Goal: Complete application form

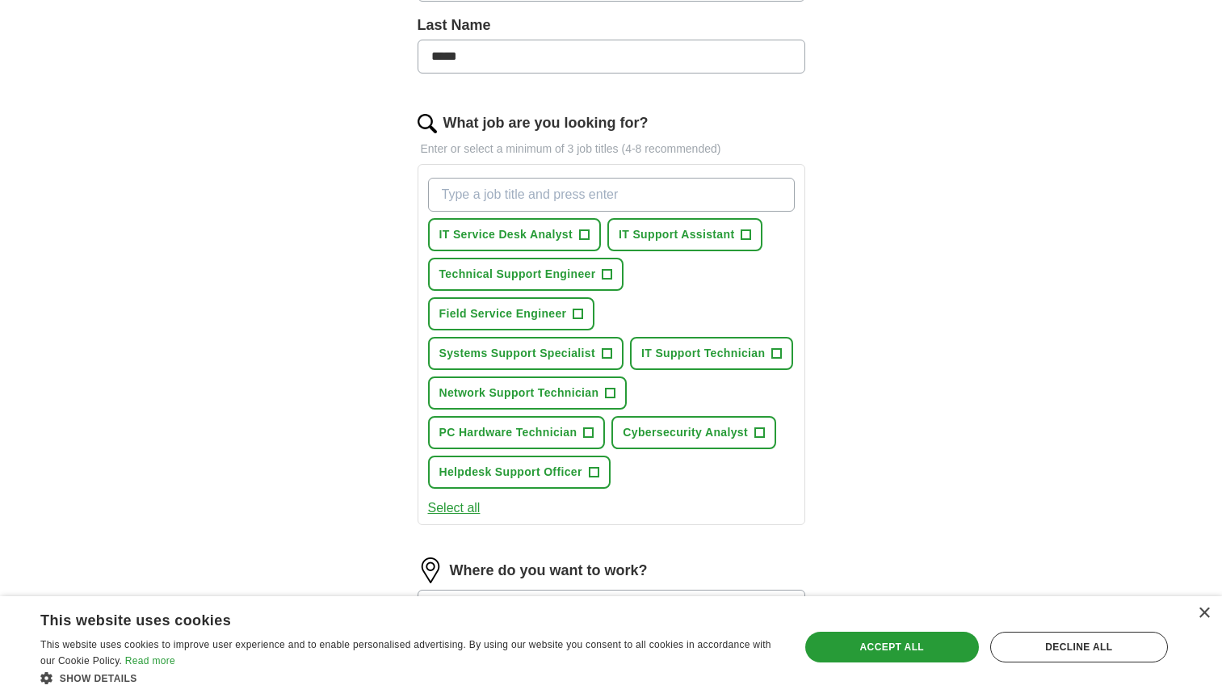
scroll to position [431, 0]
click at [533, 186] on input "What job are you looking for?" at bounding box center [611, 194] width 367 height 34
type input "j"
click at [469, 509] on button "Select all" at bounding box center [454, 506] width 52 height 19
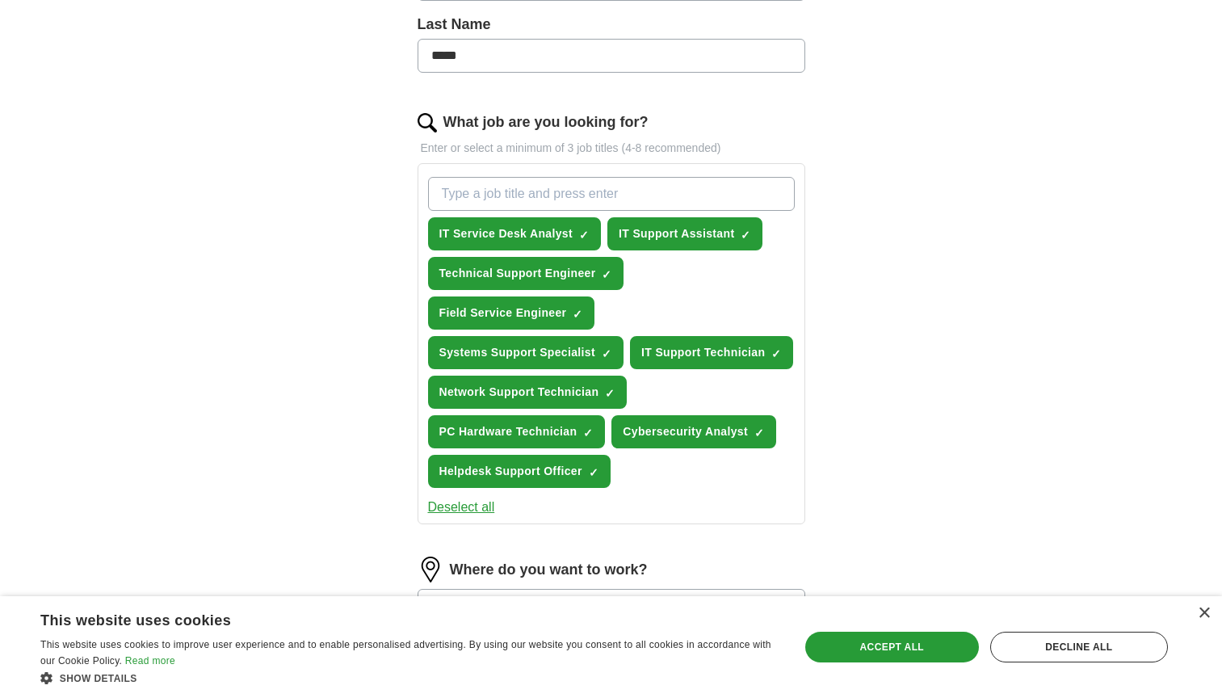
click at [627, 197] on input "What job are you looking for?" at bounding box center [611, 194] width 367 height 34
type input "a"
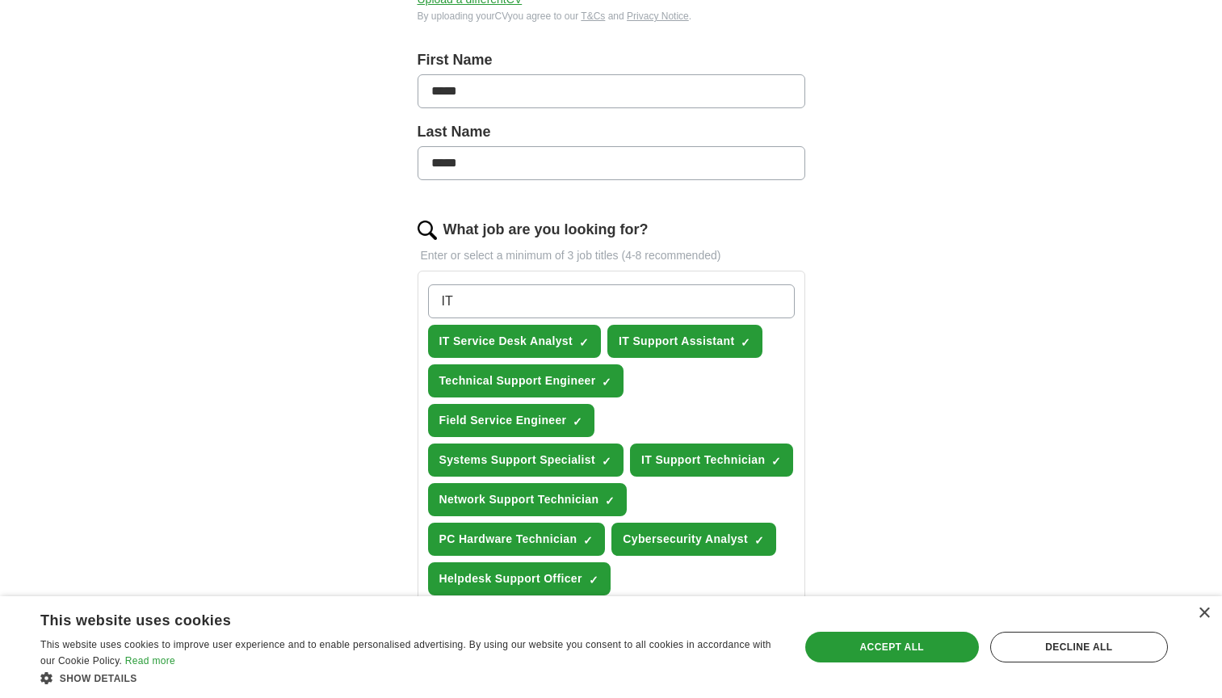
scroll to position [321, 0]
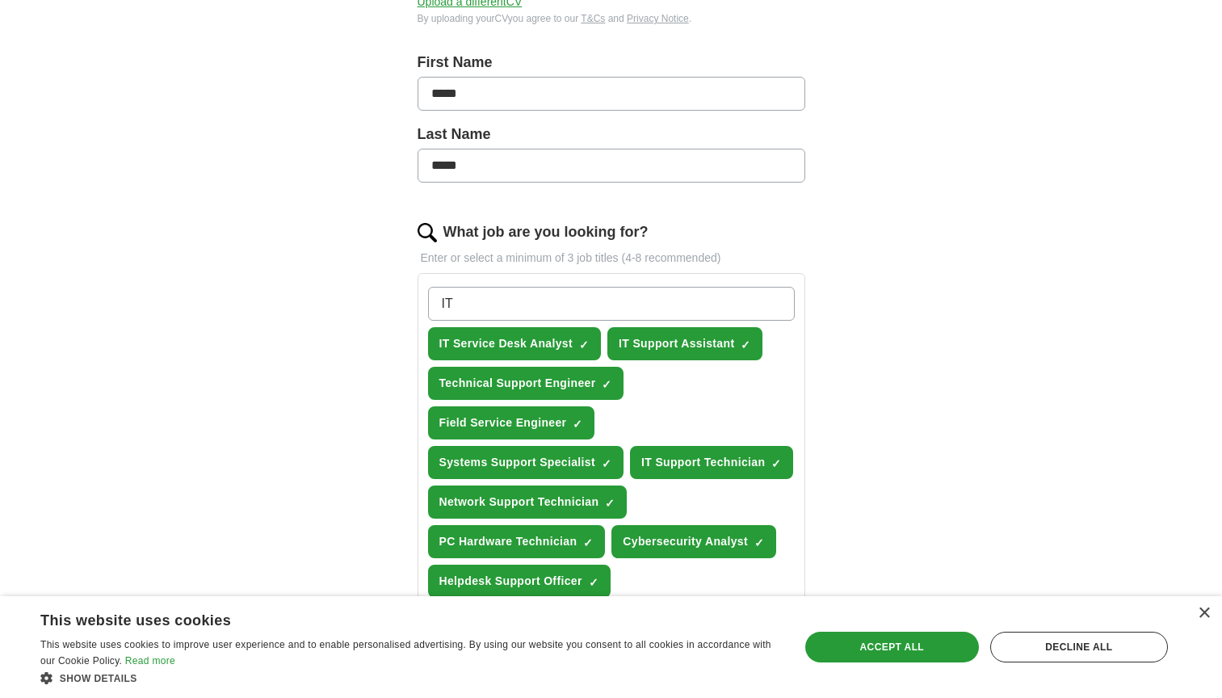
type input "I"
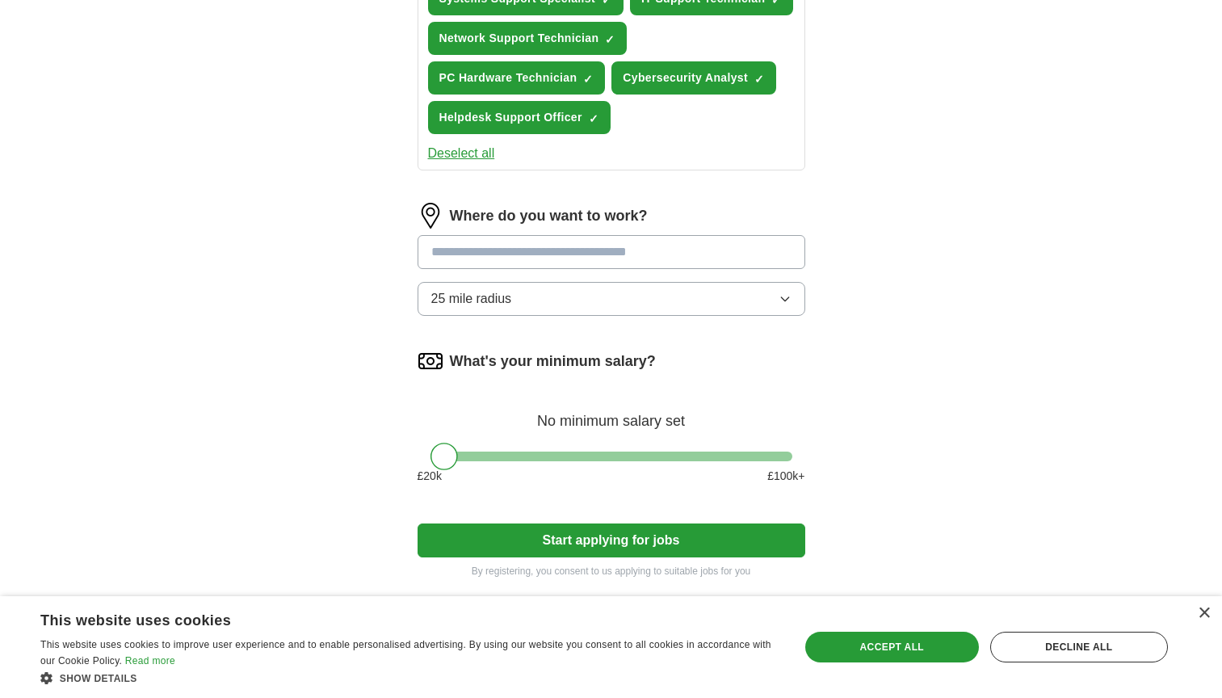
scroll to position [787, 0]
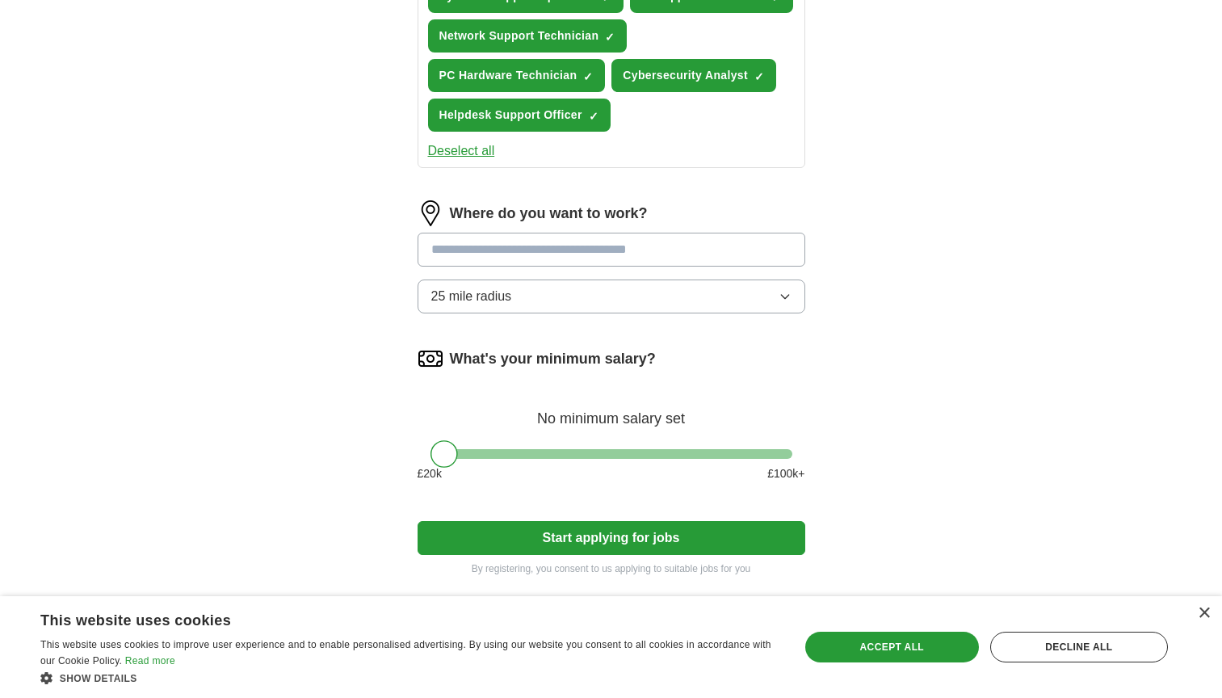
click at [665, 235] on input "text" at bounding box center [612, 250] width 388 height 34
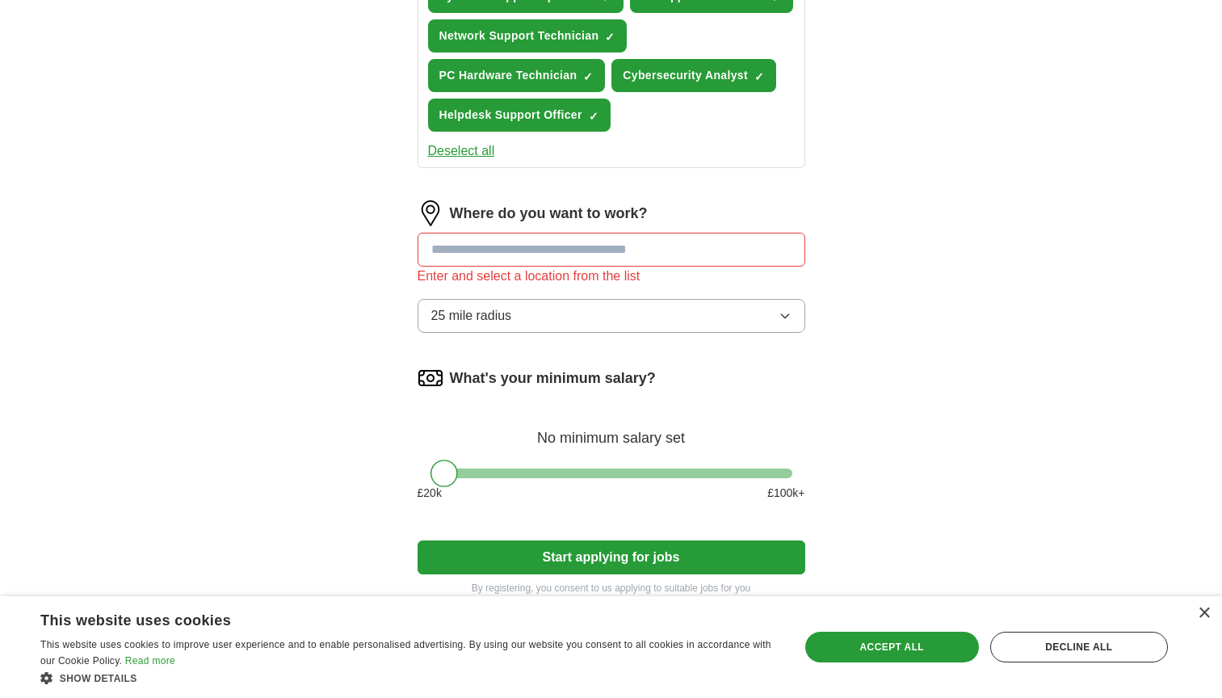
click at [580, 300] on button "25 mile radius" at bounding box center [612, 316] width 388 height 34
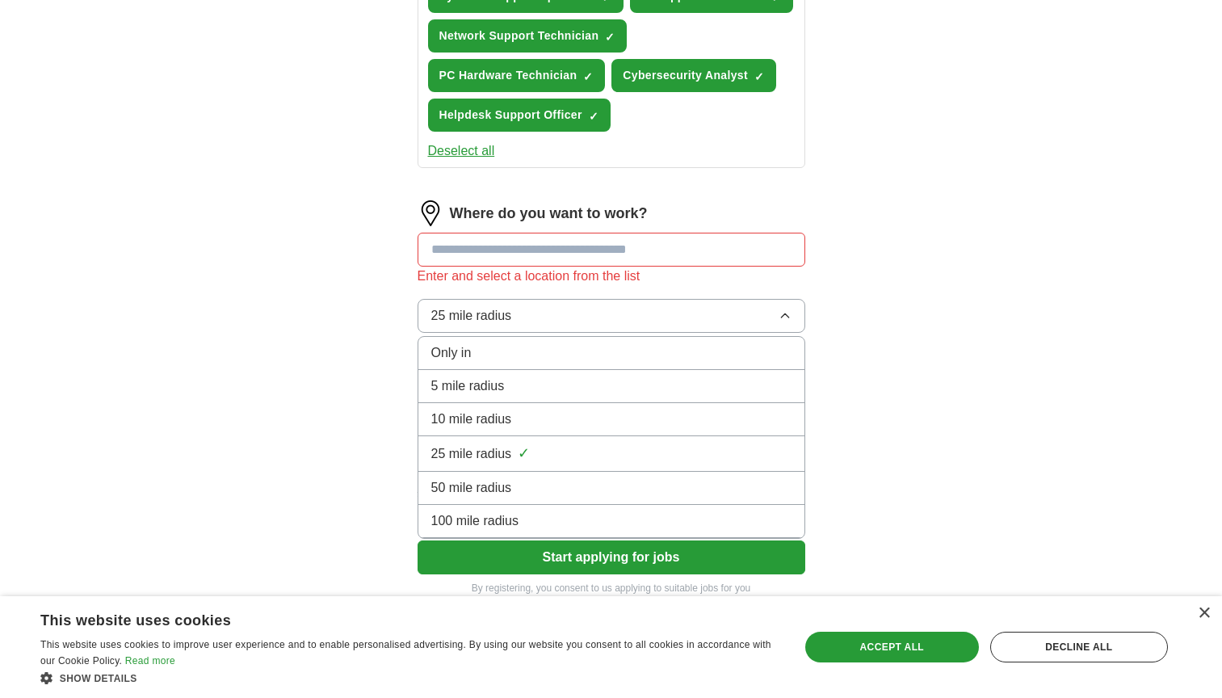
click at [522, 407] on li "10 mile radius" at bounding box center [611, 419] width 386 height 33
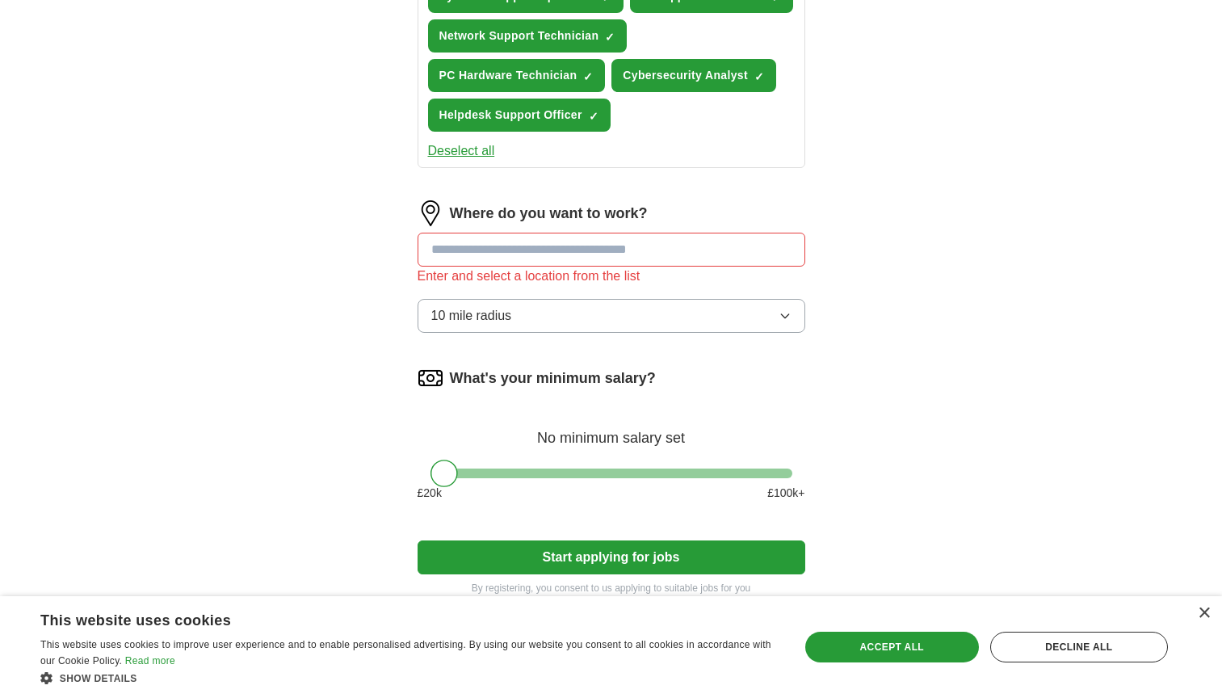
click at [551, 254] on input "text" at bounding box center [612, 250] width 388 height 34
type input "*"
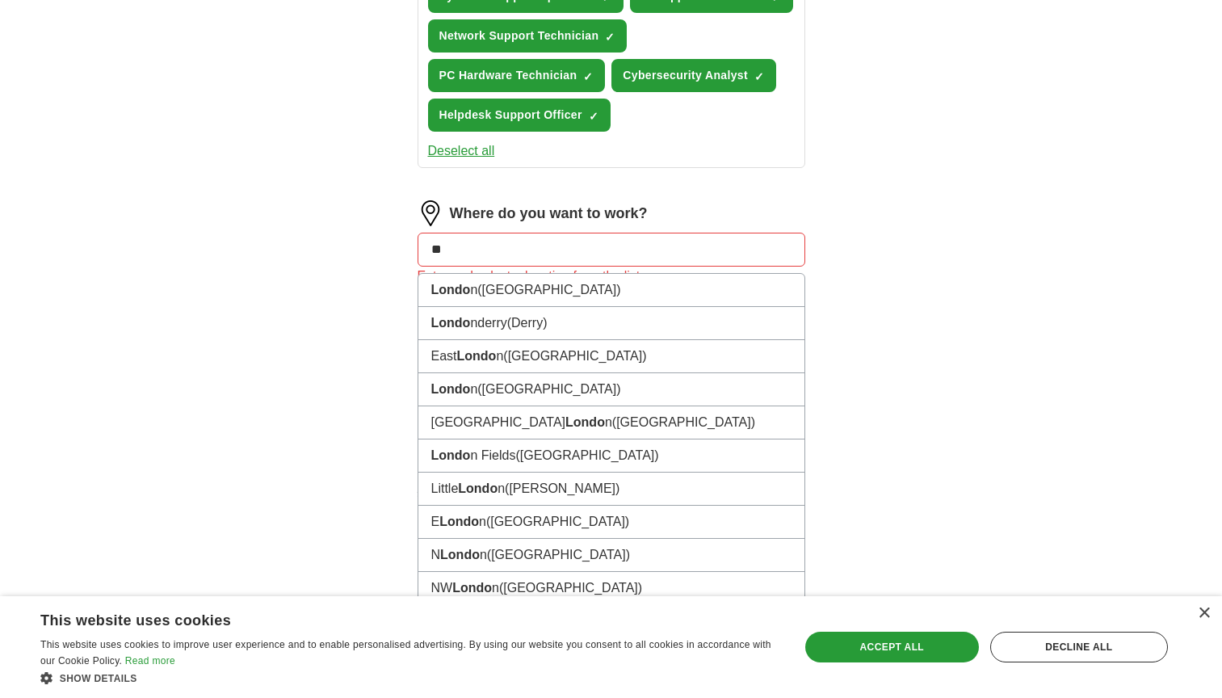
type input "*"
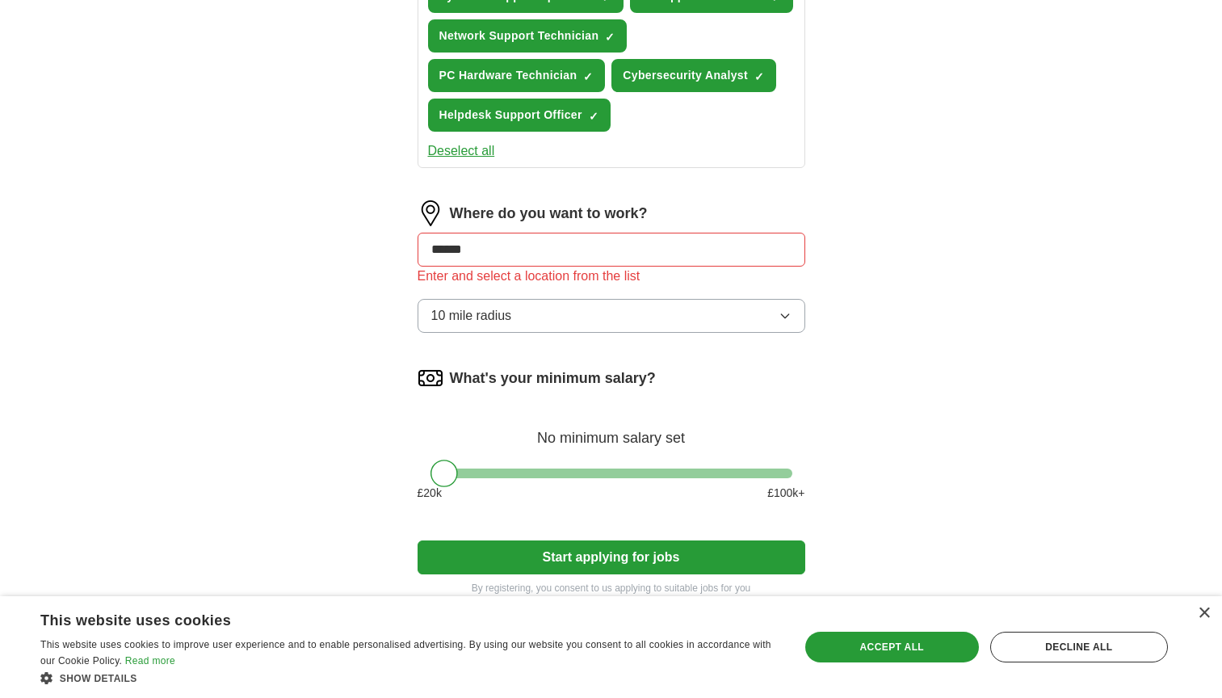
type input "*******"
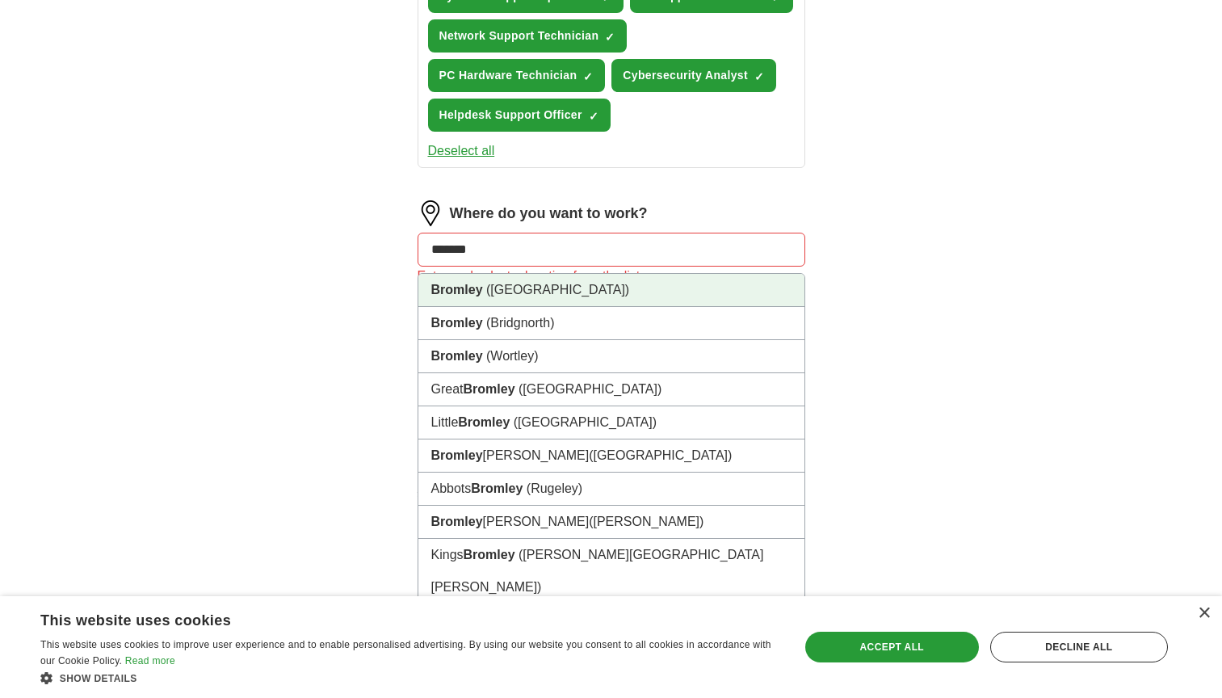
click at [531, 294] on span "([GEOGRAPHIC_DATA])" at bounding box center [557, 290] width 143 height 14
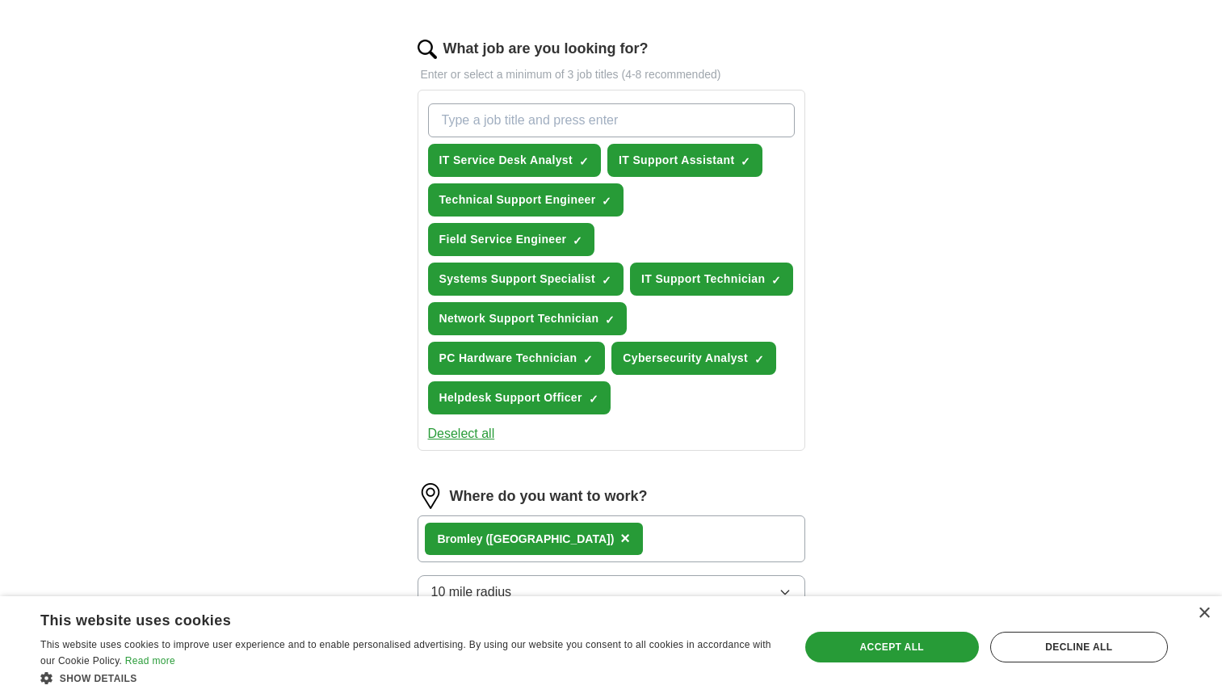
scroll to position [504, 0]
click at [581, 124] on input "What job are you looking for?" at bounding box center [611, 121] width 367 height 34
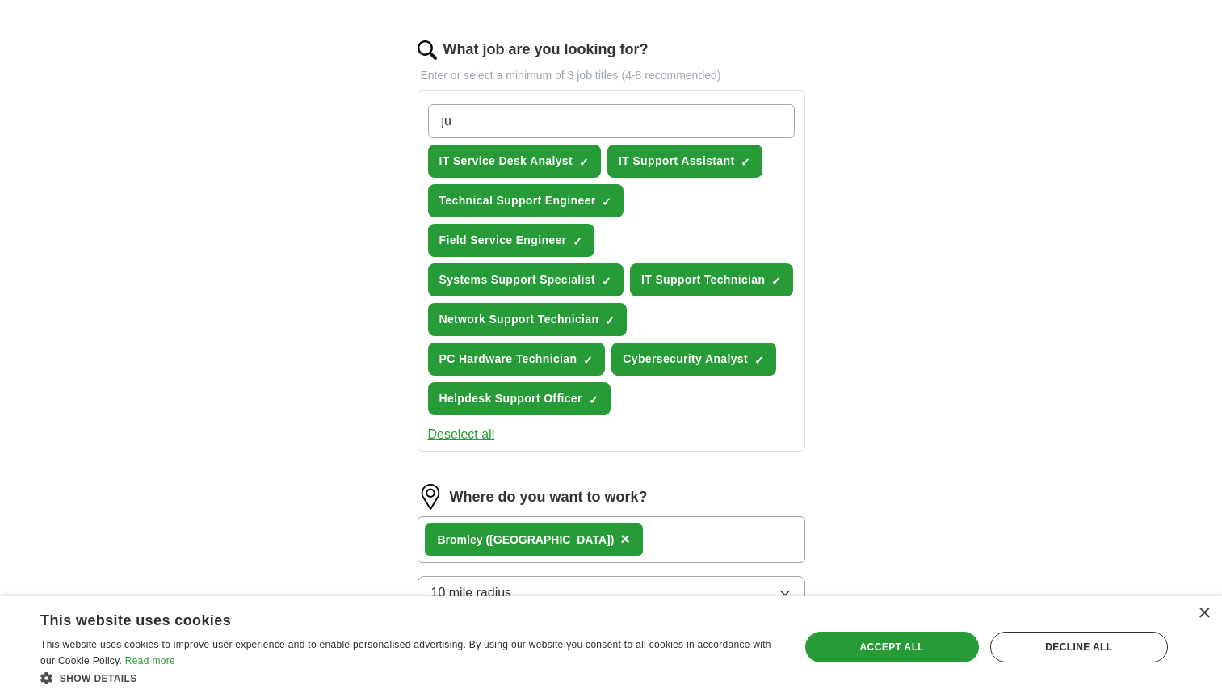
type input "j"
type input "junior IT support"
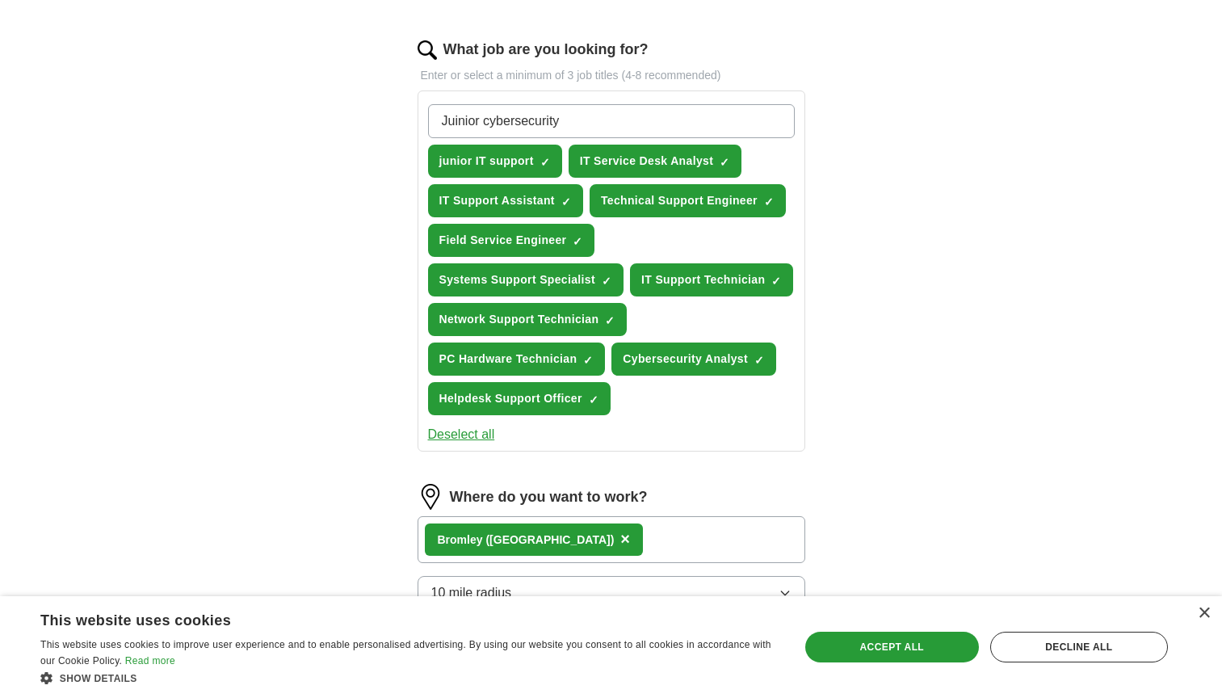
type input "Junior cybersecurity"
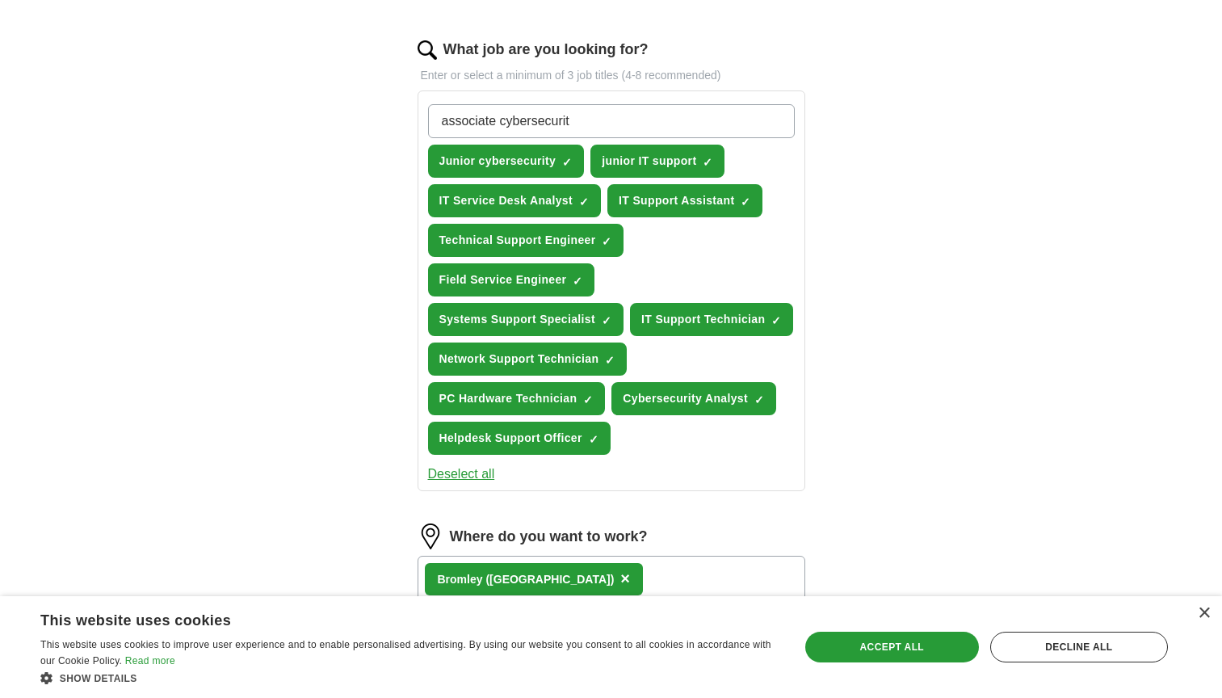
type input "associate cybersecurity"
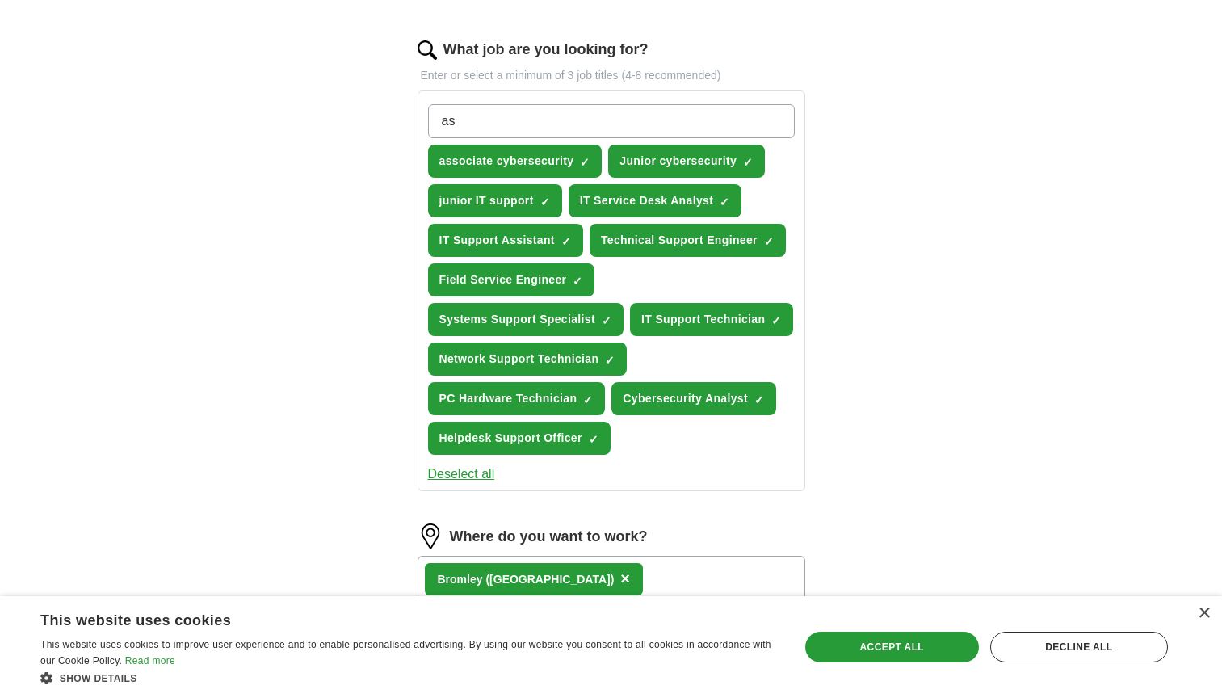
type input "a"
type input "junior network engineer"
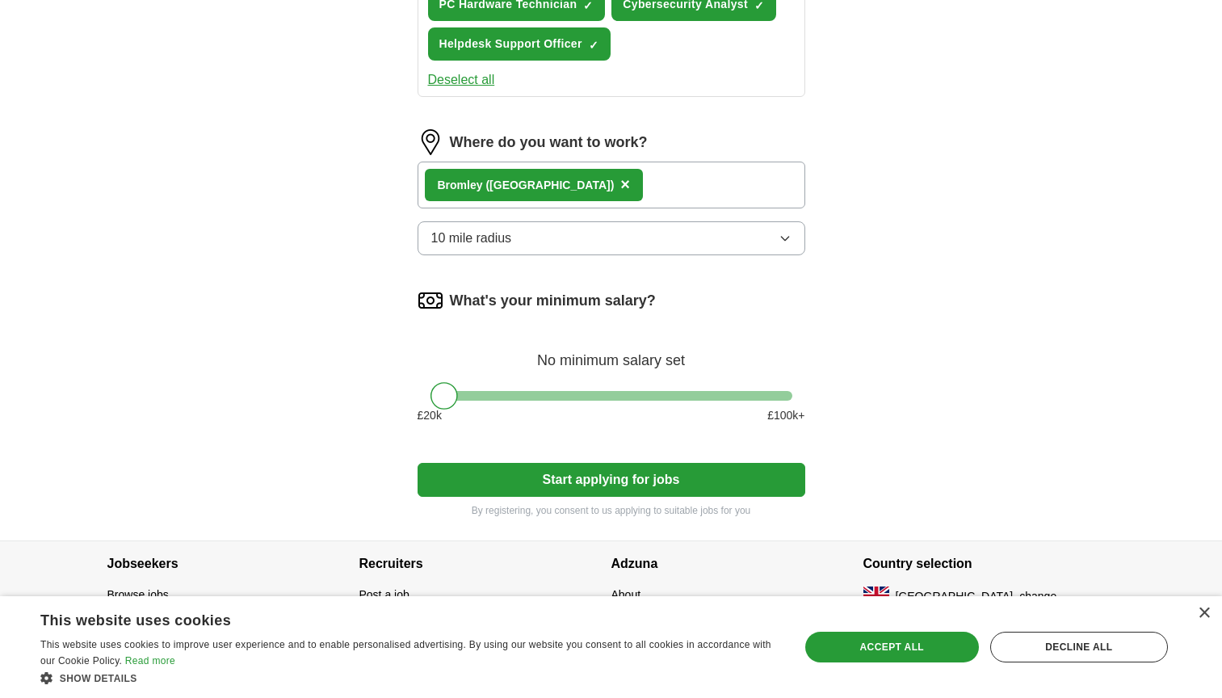
scroll to position [960, 0]
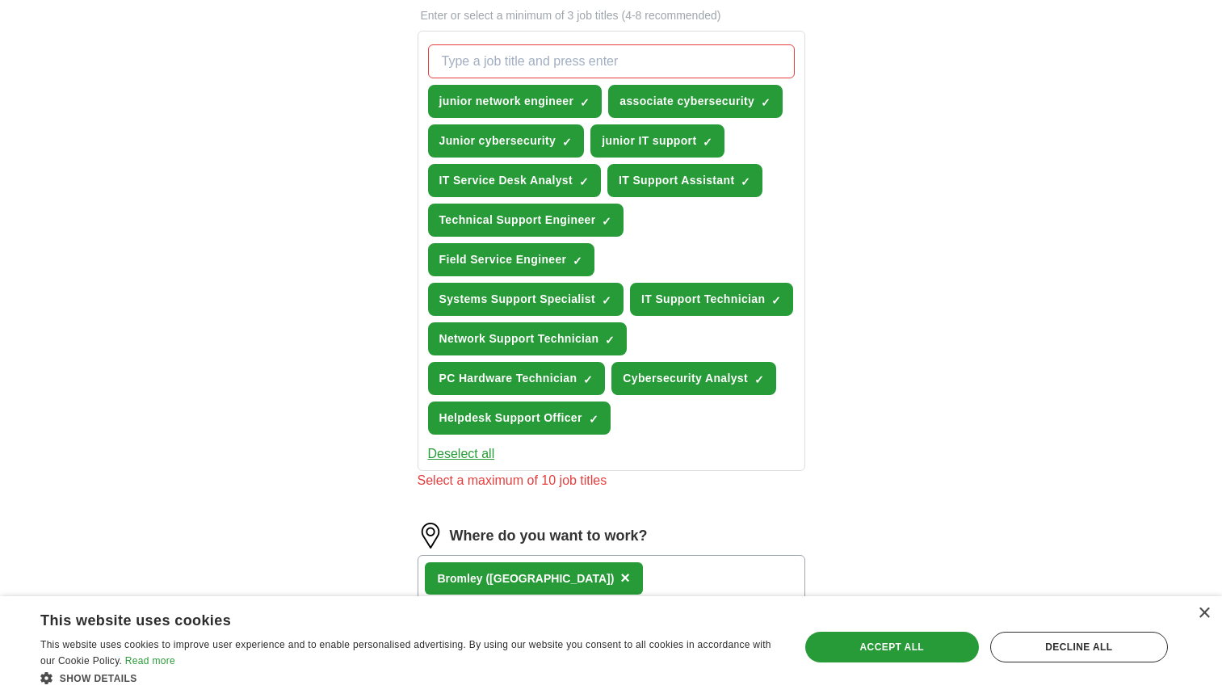
scroll to position [562, 0]
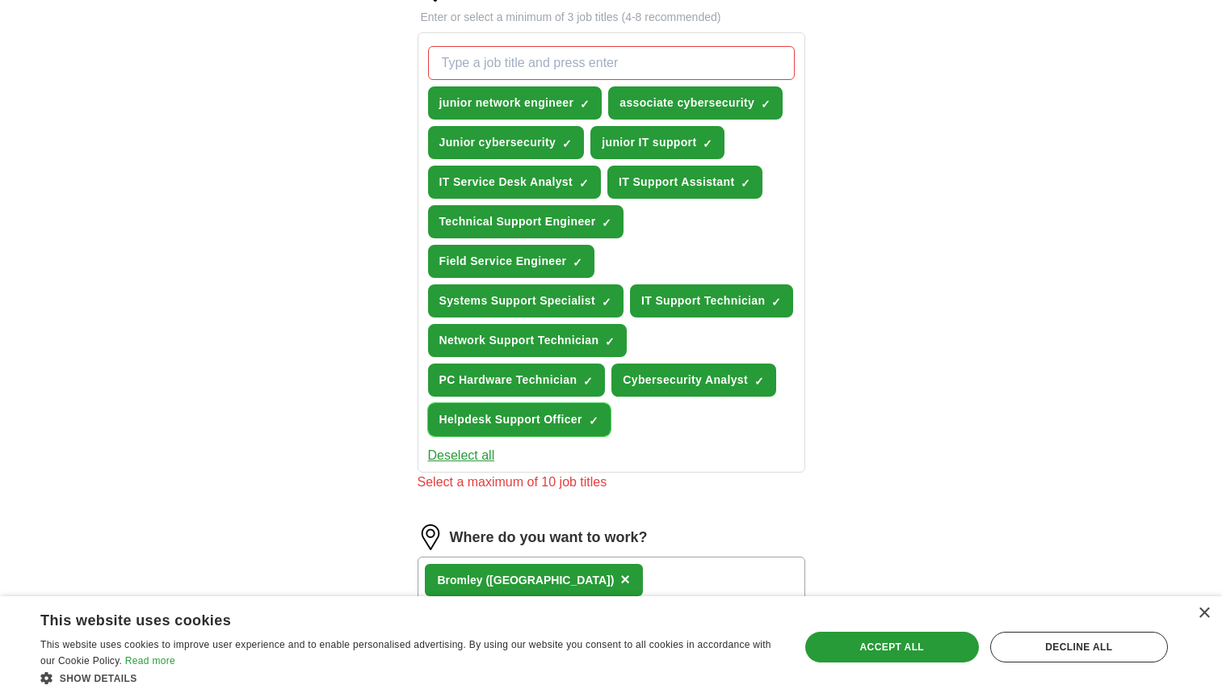
click at [0, 0] on span "×" at bounding box center [0, 0] width 0 height 0
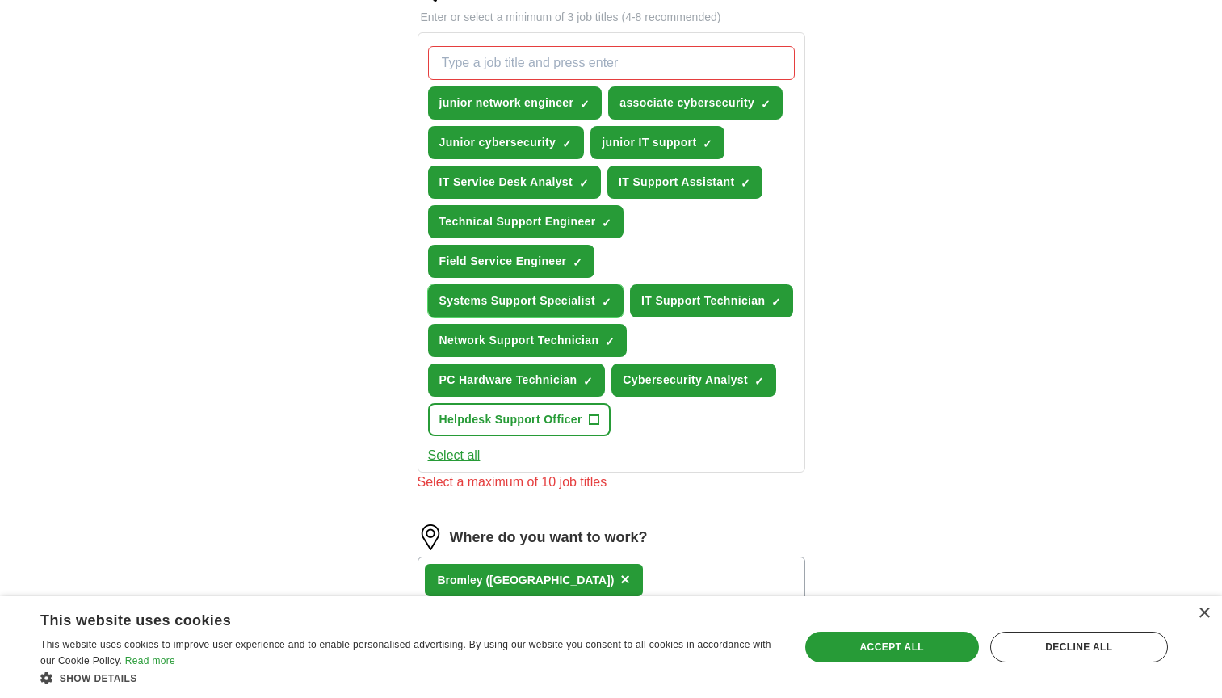
click at [0, 0] on span "×" at bounding box center [0, 0] width 0 height 0
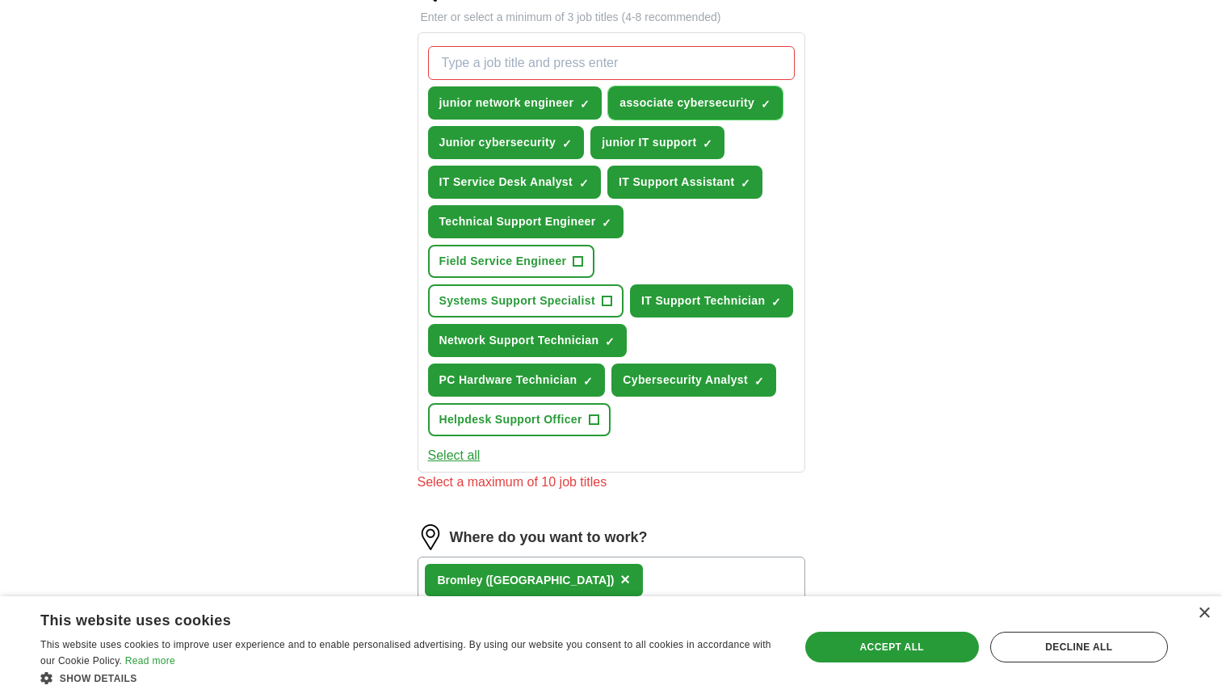
click at [0, 0] on span "×" at bounding box center [0, 0] width 0 height 0
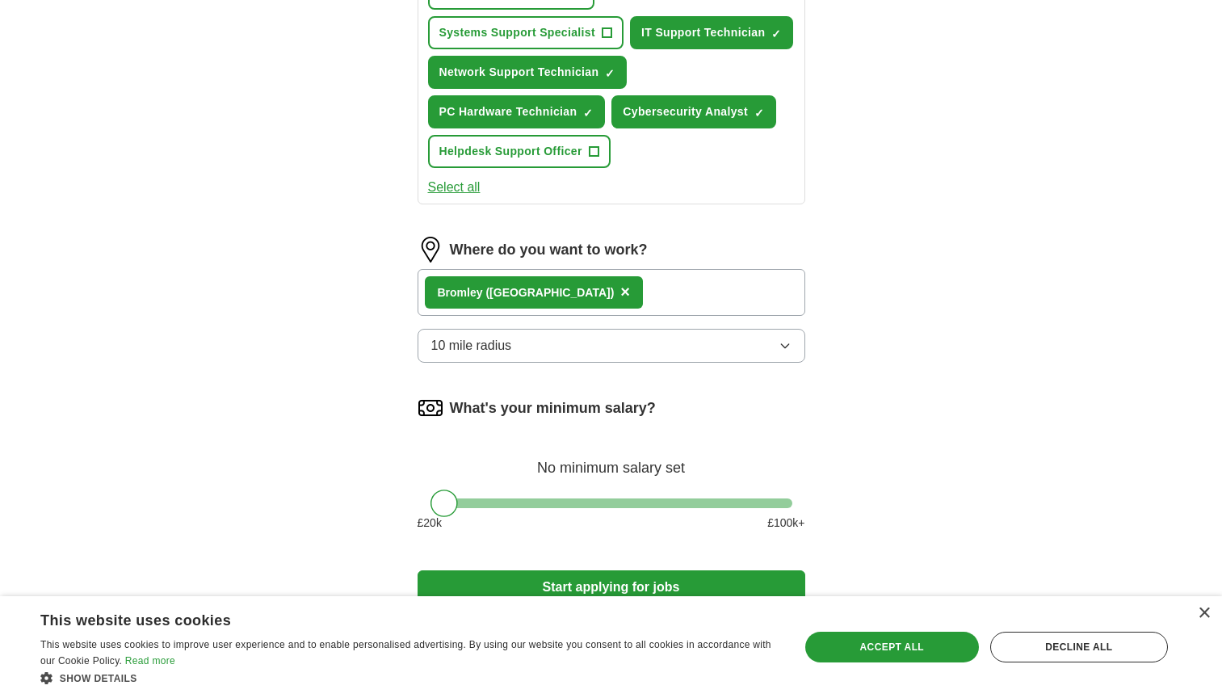
scroll to position [960, 0]
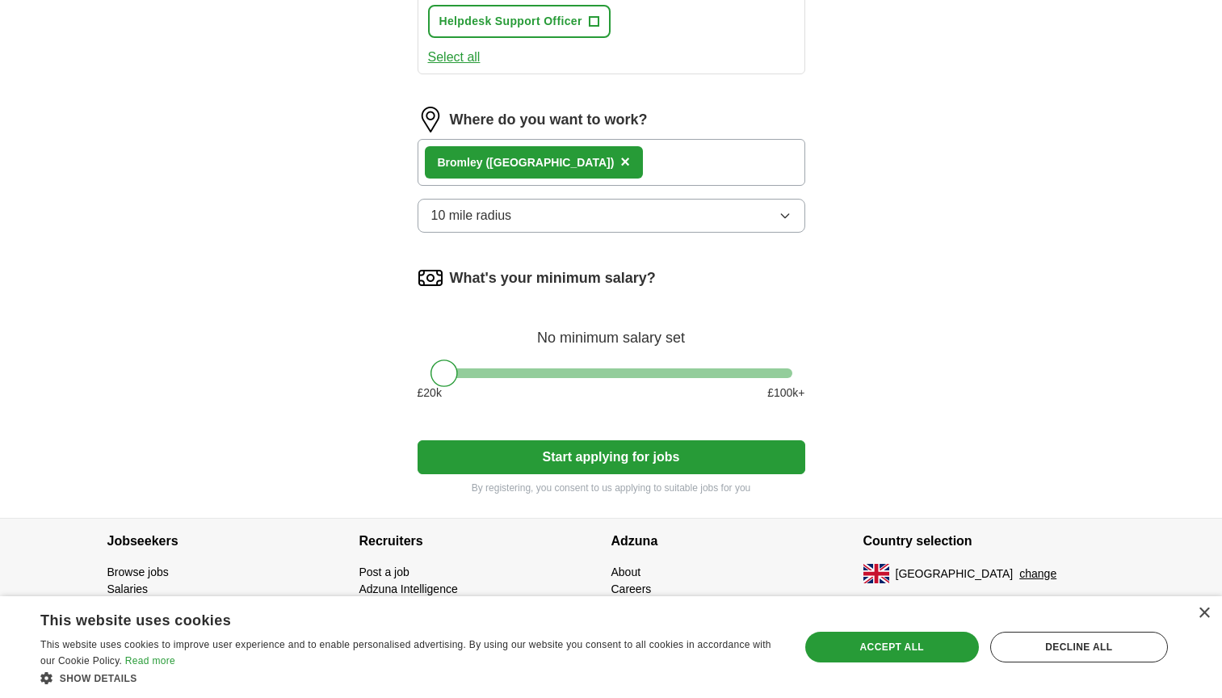
click at [590, 461] on button "Start applying for jobs" at bounding box center [612, 457] width 388 height 34
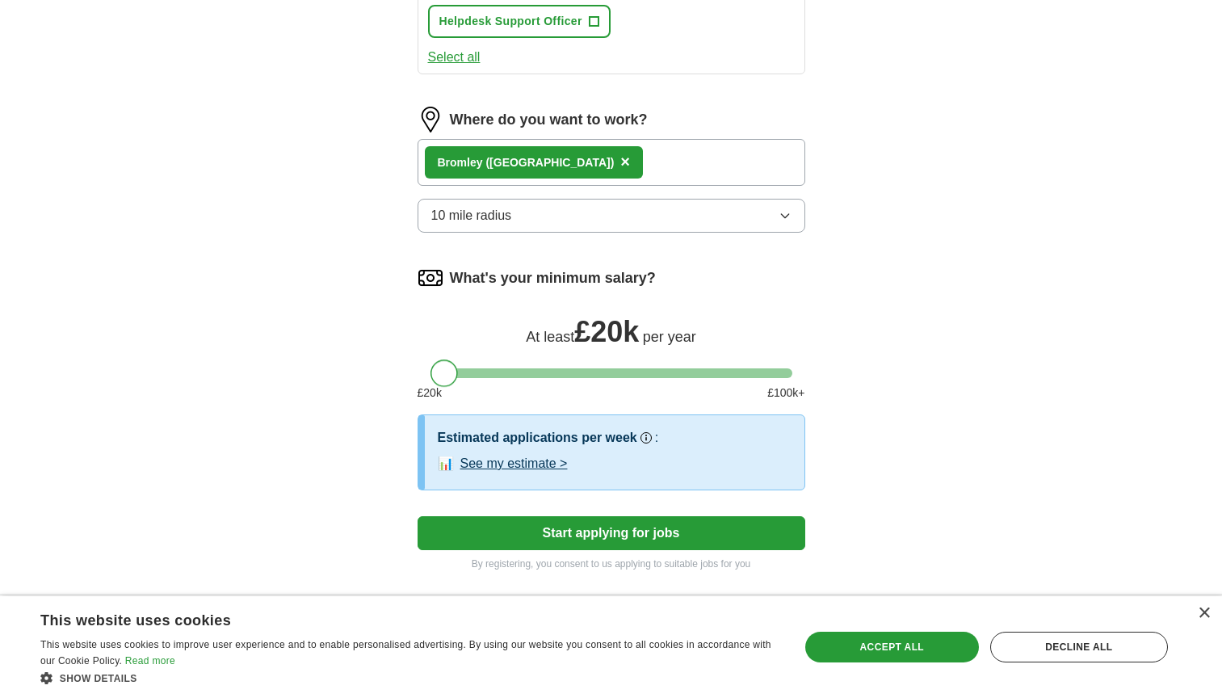
drag, startPoint x: 447, startPoint y: 379, endPoint x: 422, endPoint y: 380, distance: 24.2
click at [422, 380] on div "What's your minimum salary? At least £ 20k per year £ 20 k £ 100 k+" at bounding box center [612, 339] width 388 height 149
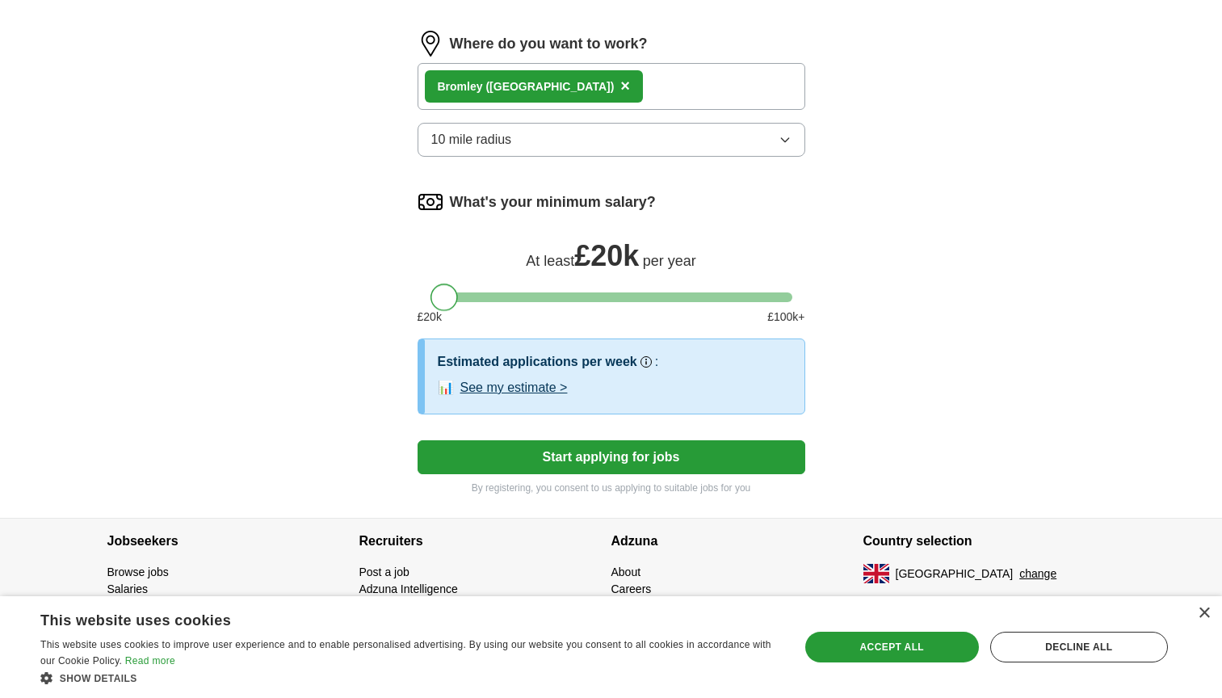
click at [537, 392] on button "See my estimate >" at bounding box center [513, 387] width 107 height 19
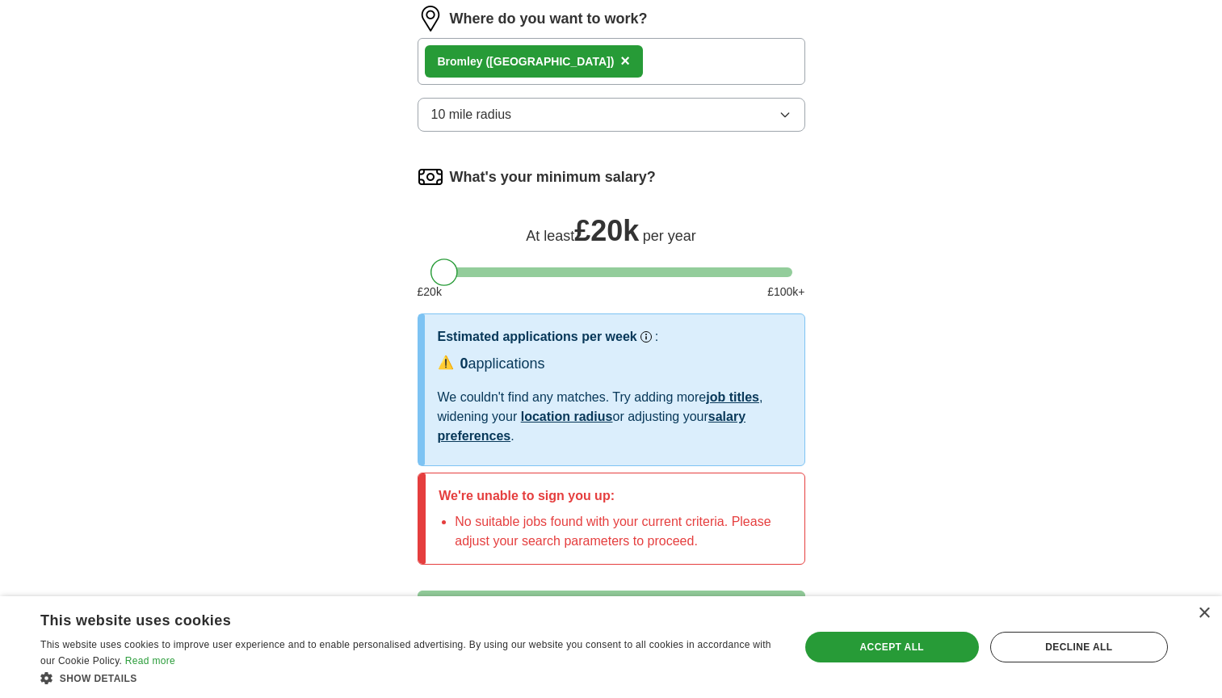
scroll to position [1062, 0]
drag, startPoint x: 447, startPoint y: 274, endPoint x: 408, endPoint y: 279, distance: 40.0
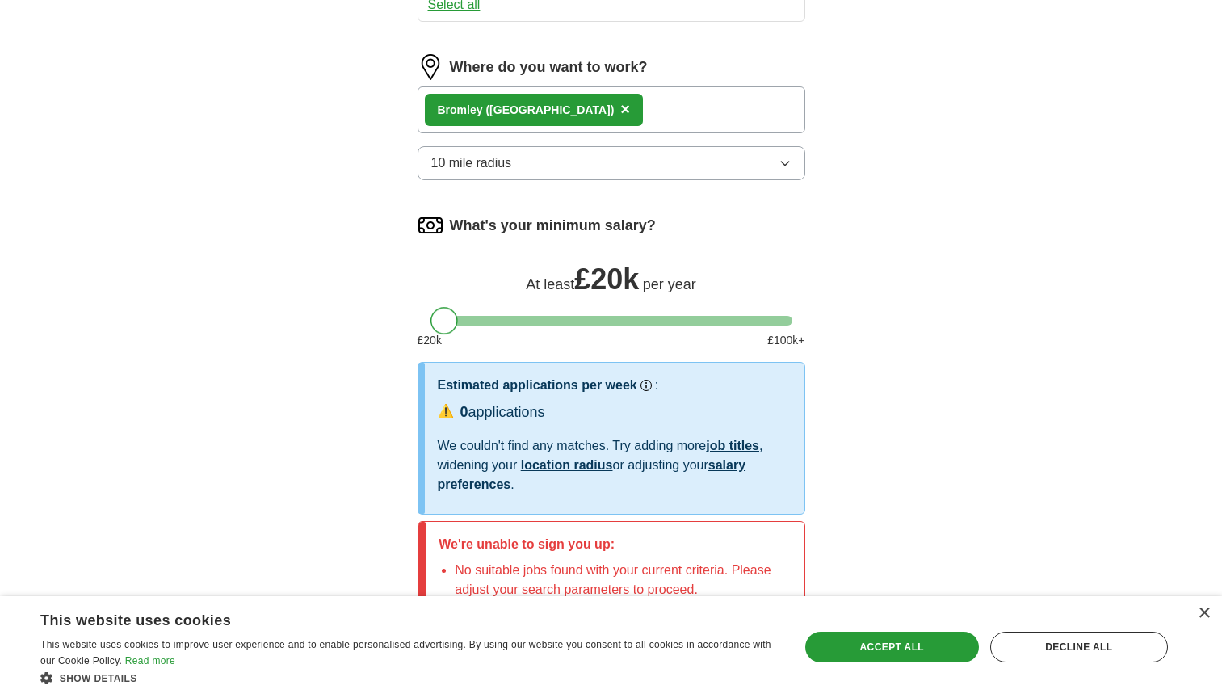
scroll to position [1012, 0]
click at [586, 163] on button "10 mile radius" at bounding box center [612, 164] width 388 height 34
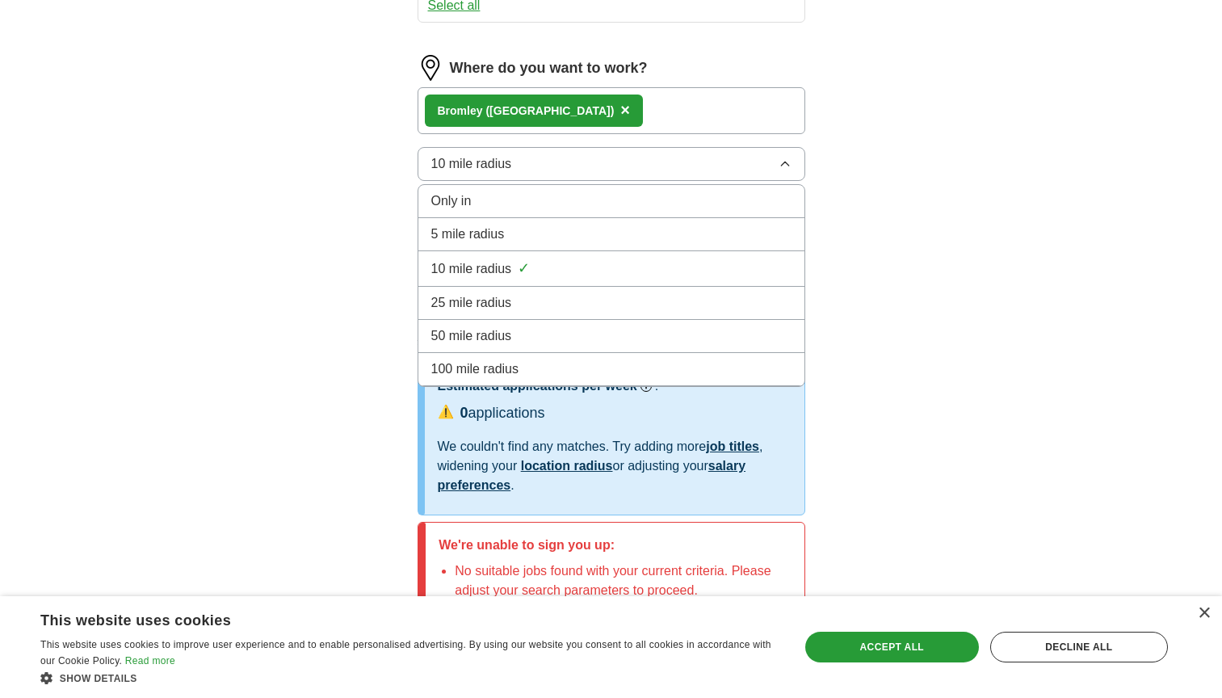
click at [522, 298] on div "25 mile radius" at bounding box center [611, 302] width 360 height 19
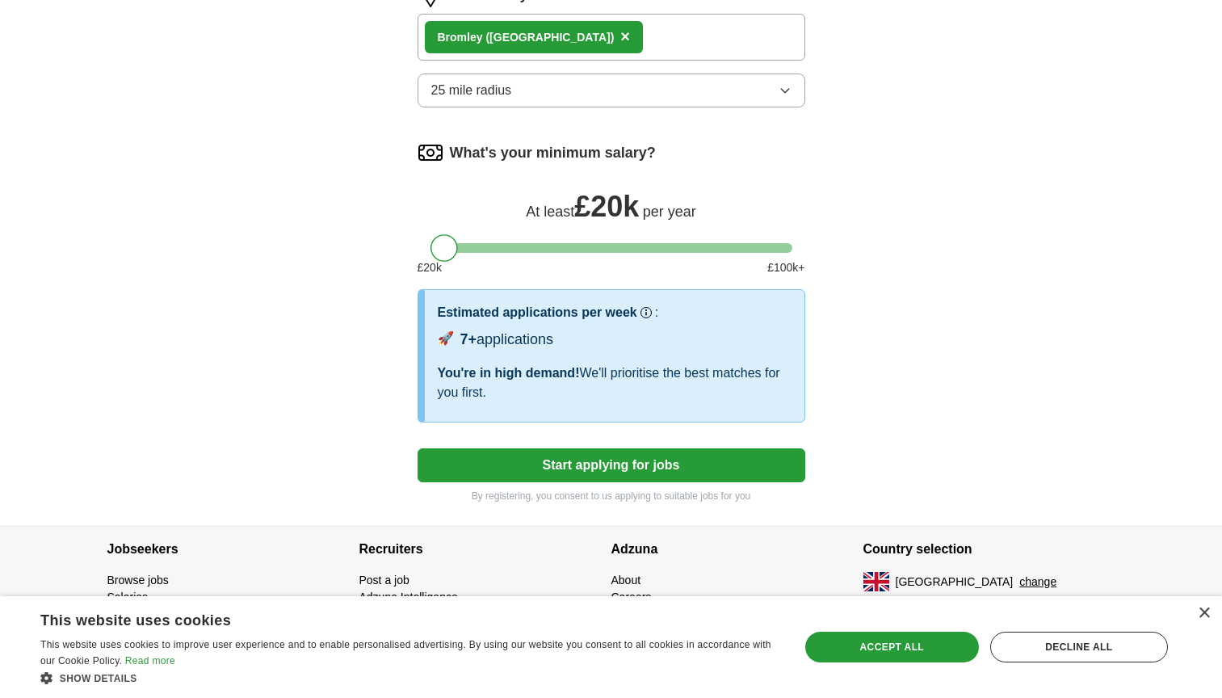
scroll to position [1093, 0]
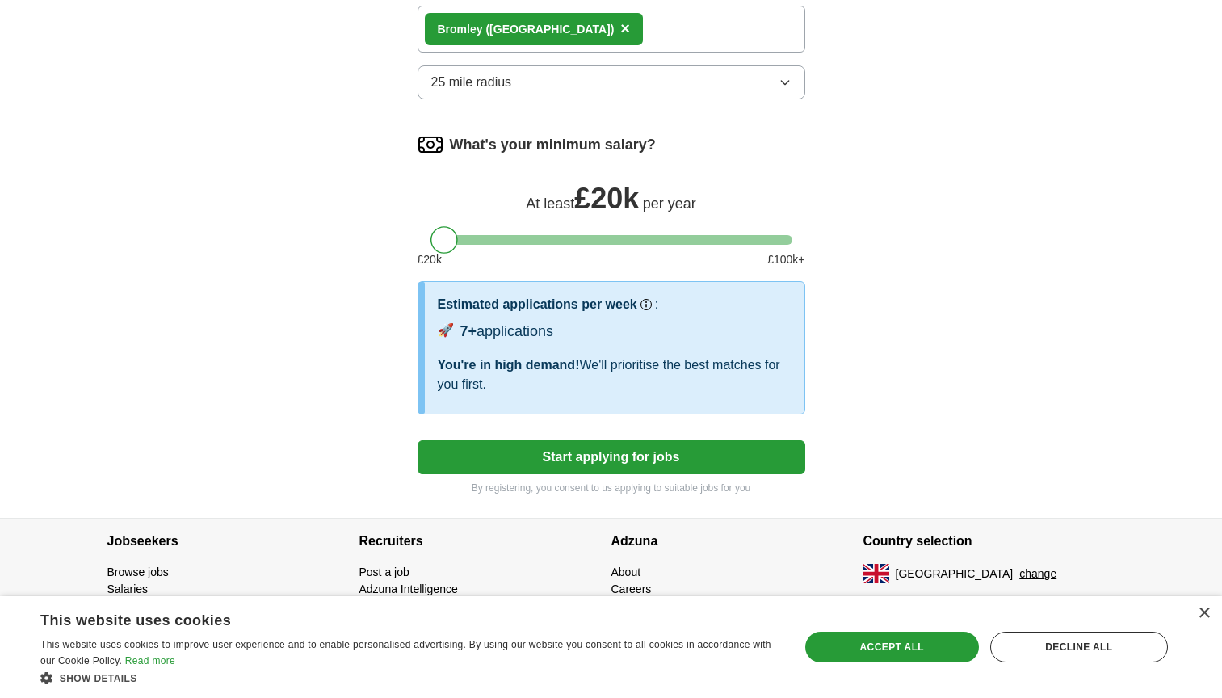
click at [769, 77] on button "25 mile radius" at bounding box center [612, 82] width 388 height 34
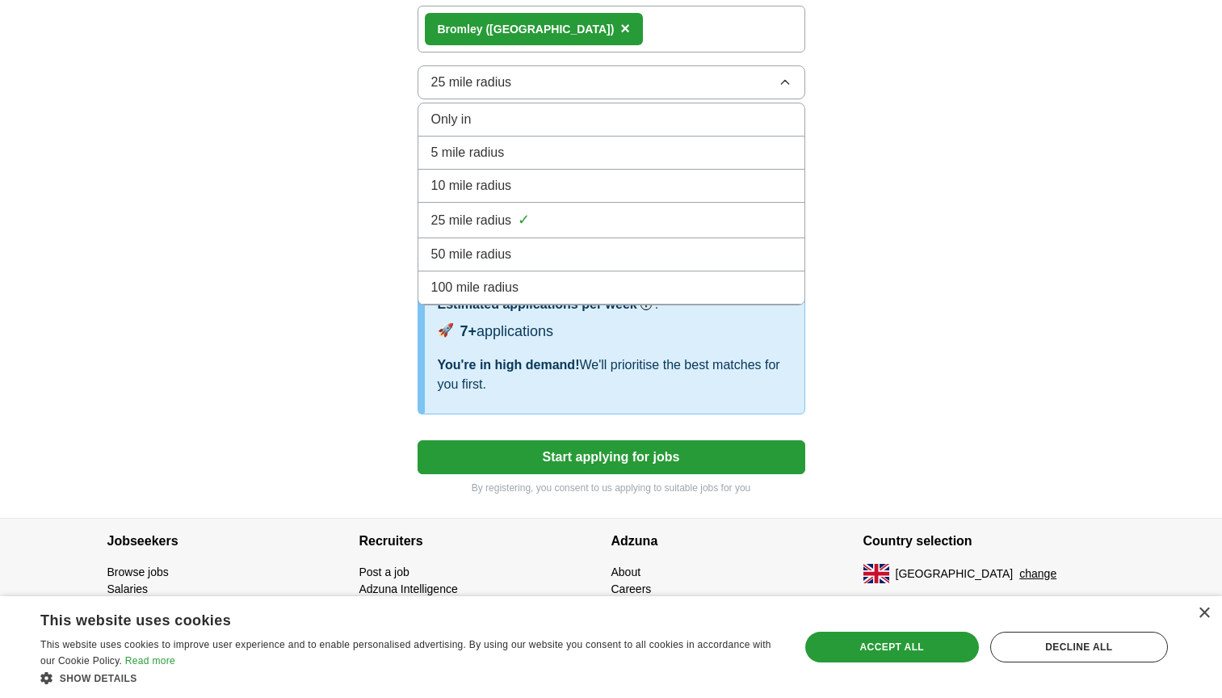
click at [634, 184] on div "10 mile radius" at bounding box center [611, 185] width 360 height 19
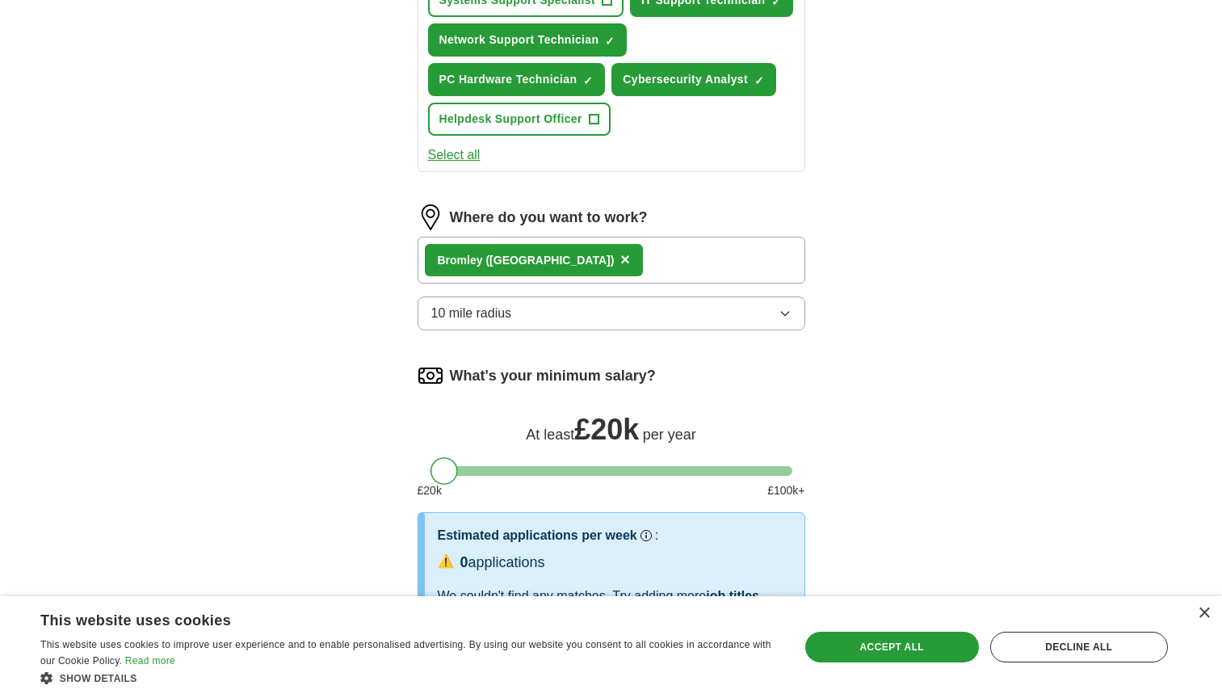
scroll to position [865, 0]
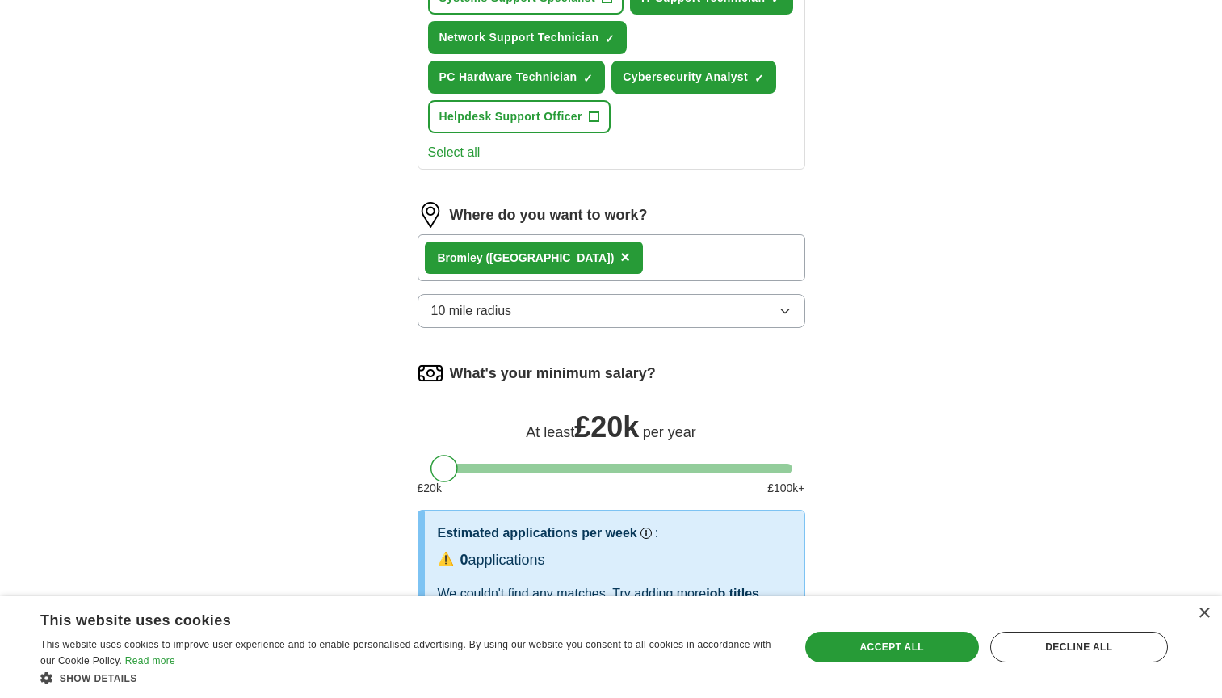
click at [682, 258] on div "Bromley ([GEOGRAPHIC_DATA]) ×" at bounding box center [612, 257] width 388 height 47
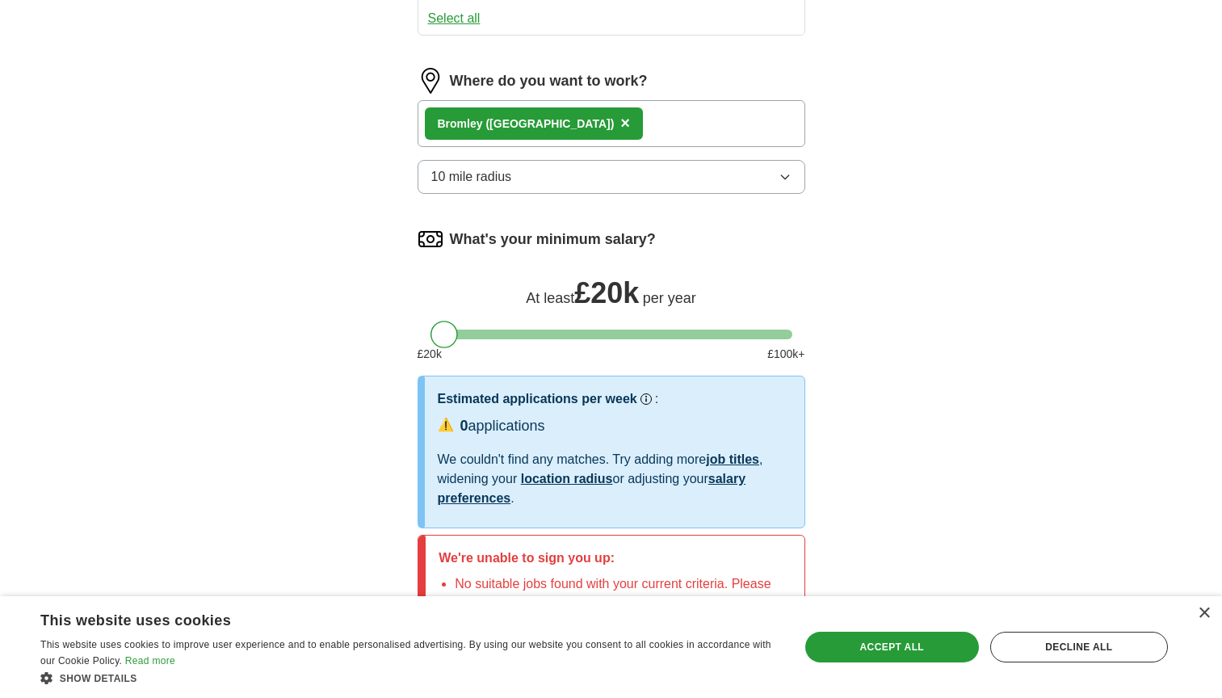
scroll to position [1001, 0]
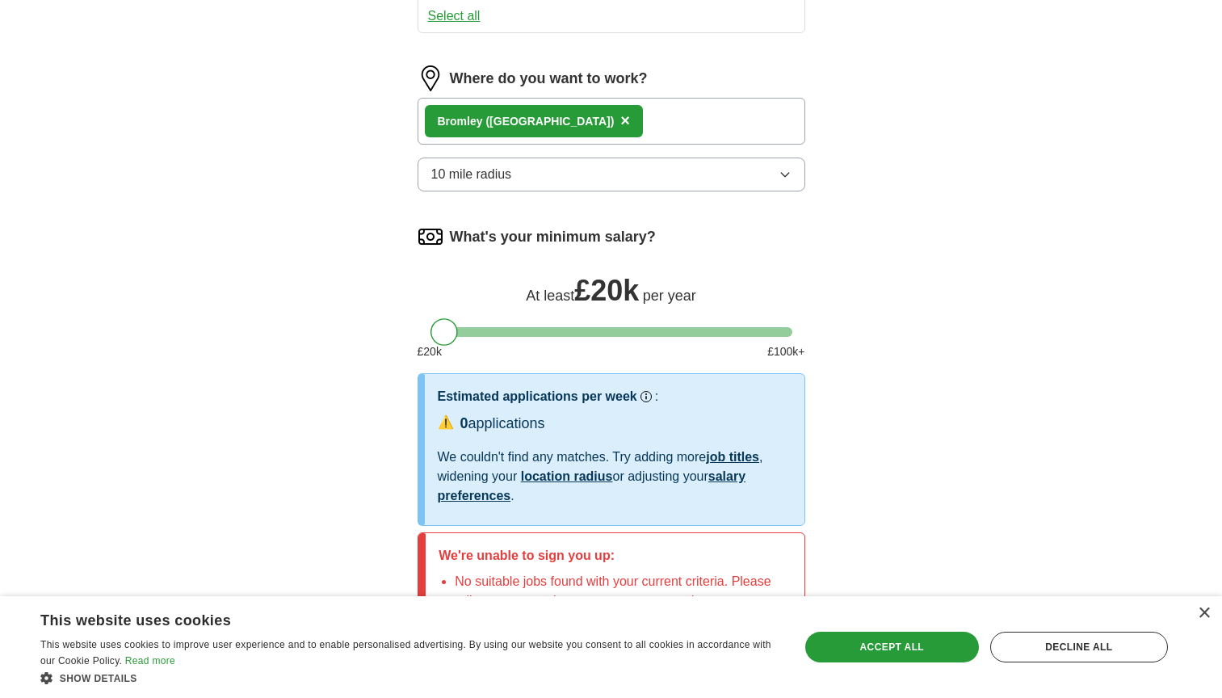
click at [620, 116] on span "×" at bounding box center [625, 120] width 10 height 18
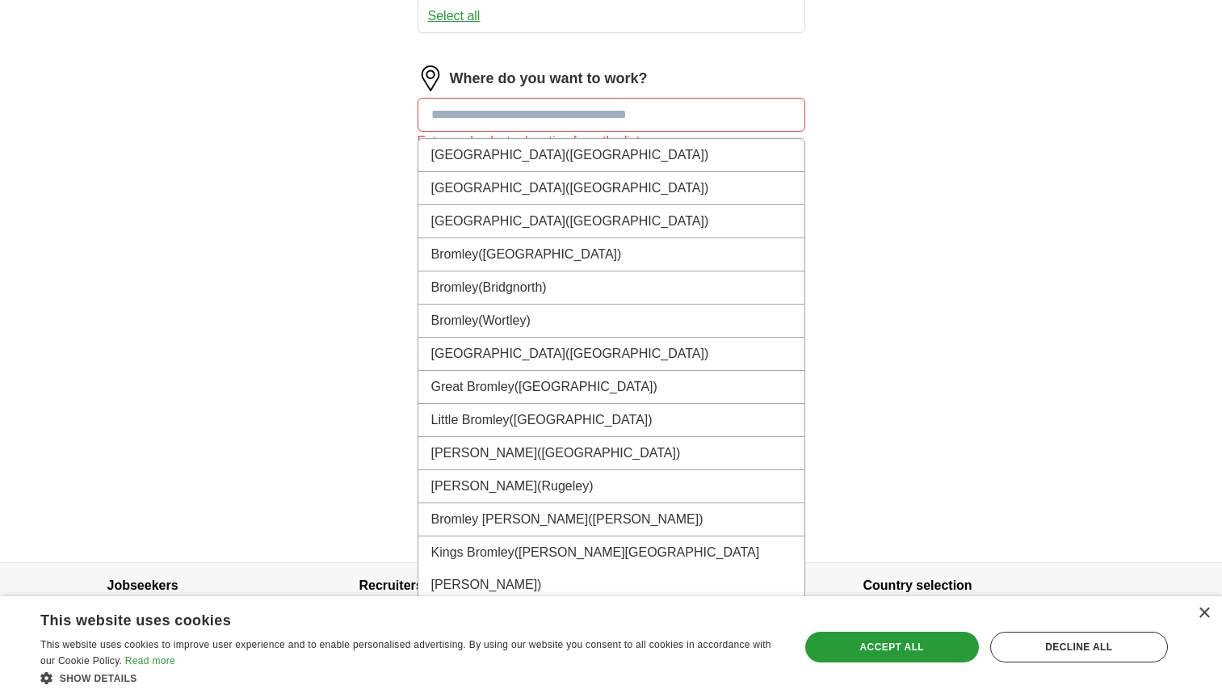
click at [580, 118] on input "text" at bounding box center [612, 115] width 388 height 34
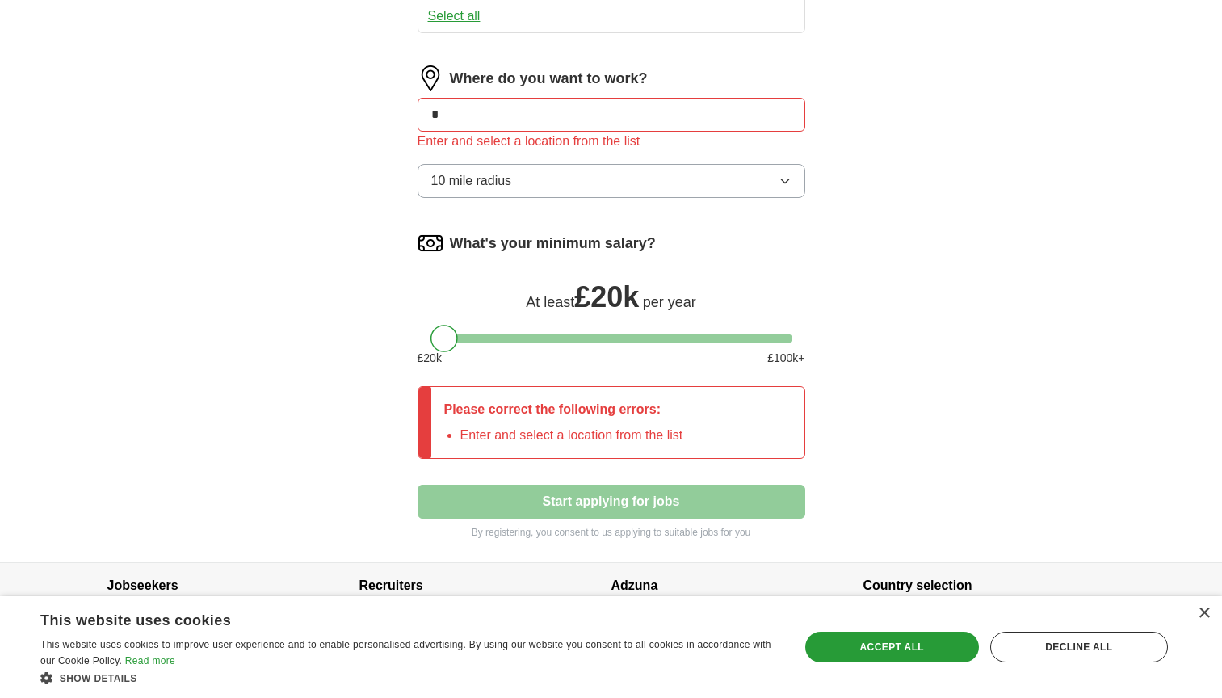
type input "*"
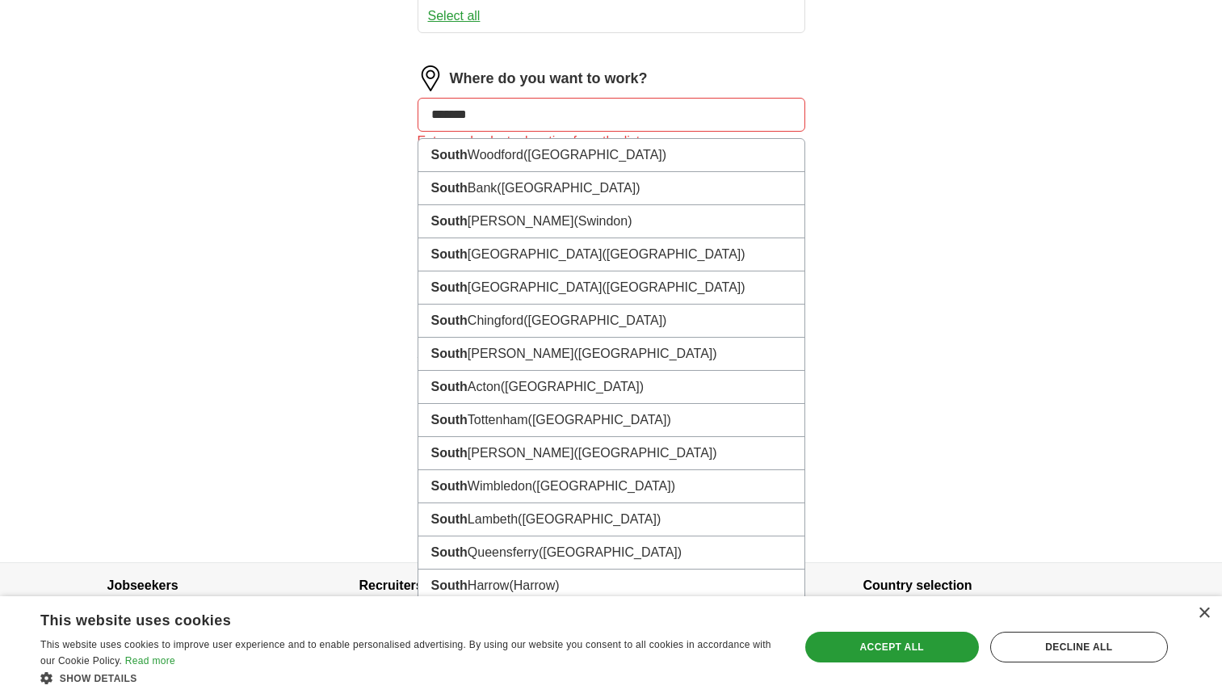
type input "********"
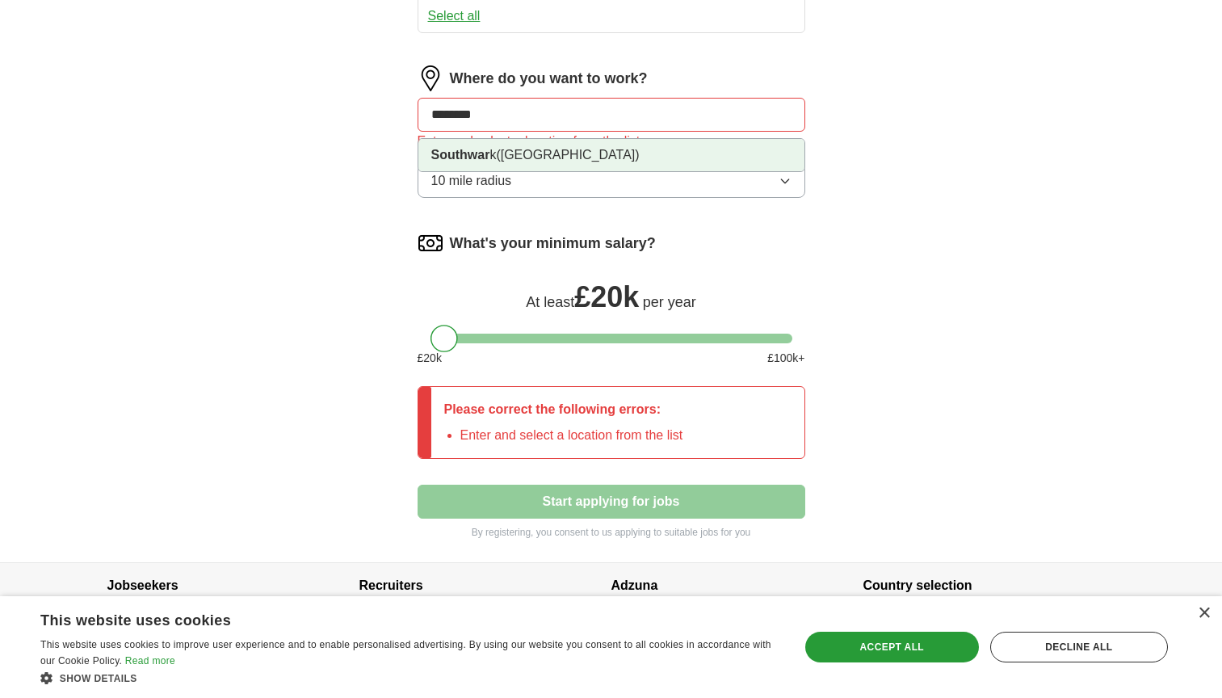
click at [570, 155] on span "([GEOGRAPHIC_DATA])" at bounding box center [567, 155] width 143 height 14
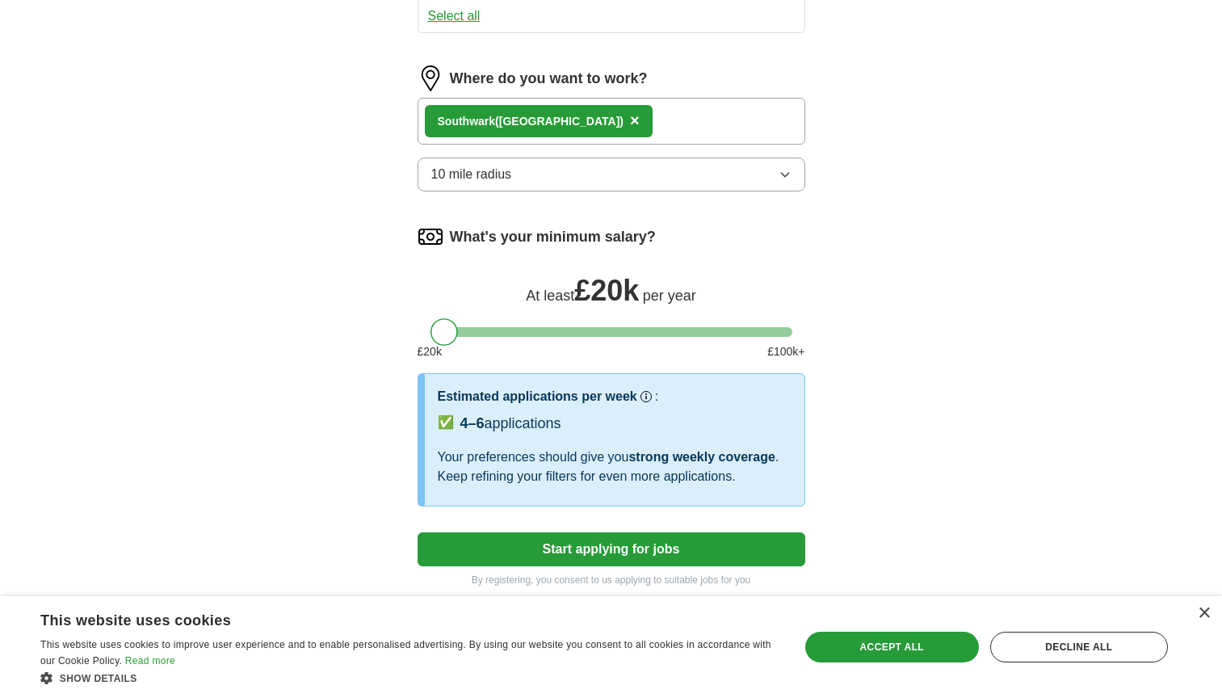
click at [571, 557] on button "Start applying for jobs" at bounding box center [612, 549] width 388 height 34
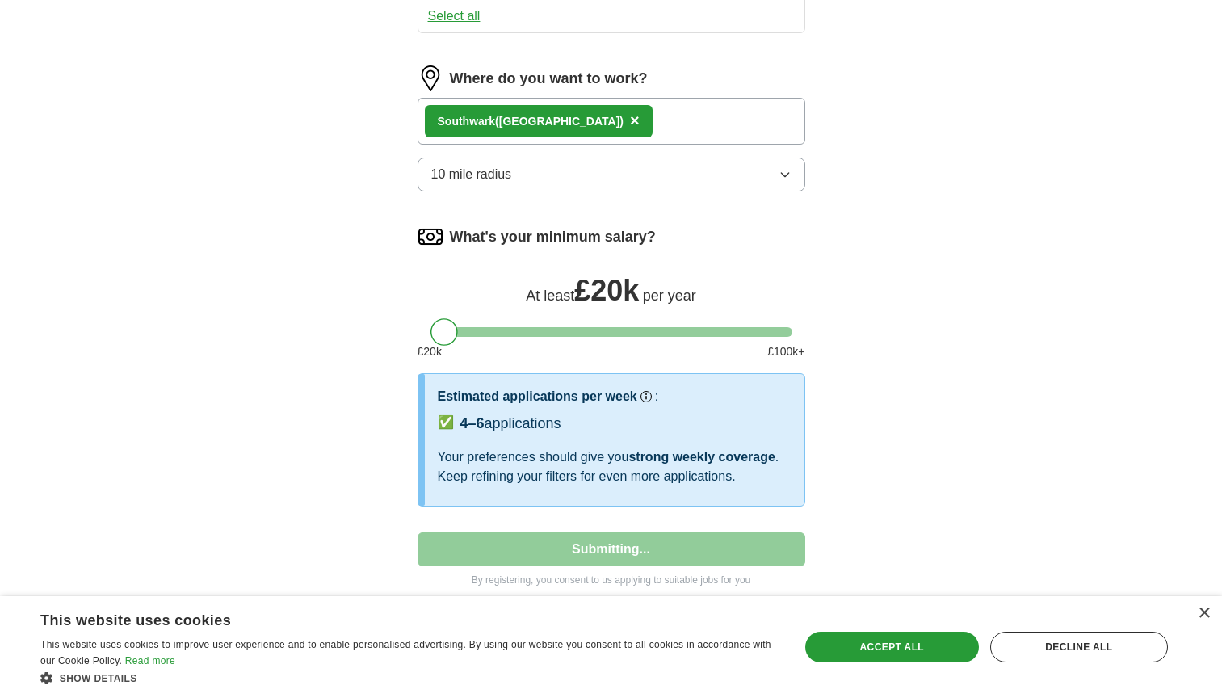
select select "**"
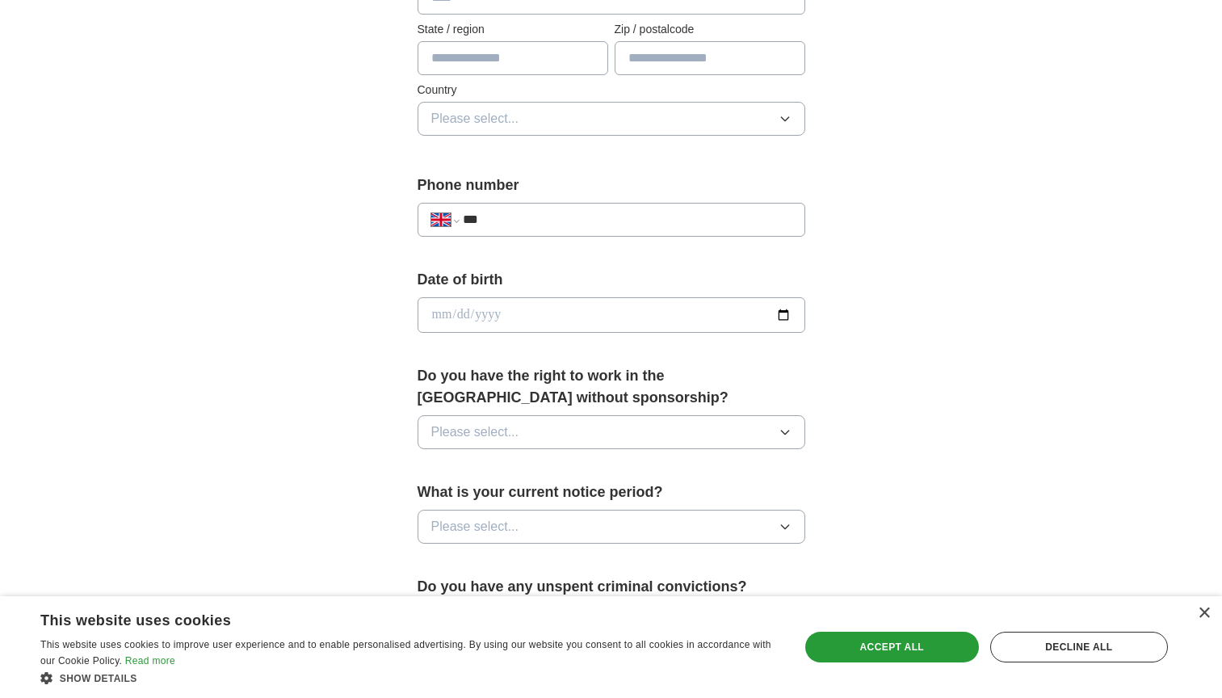
scroll to position [485, 0]
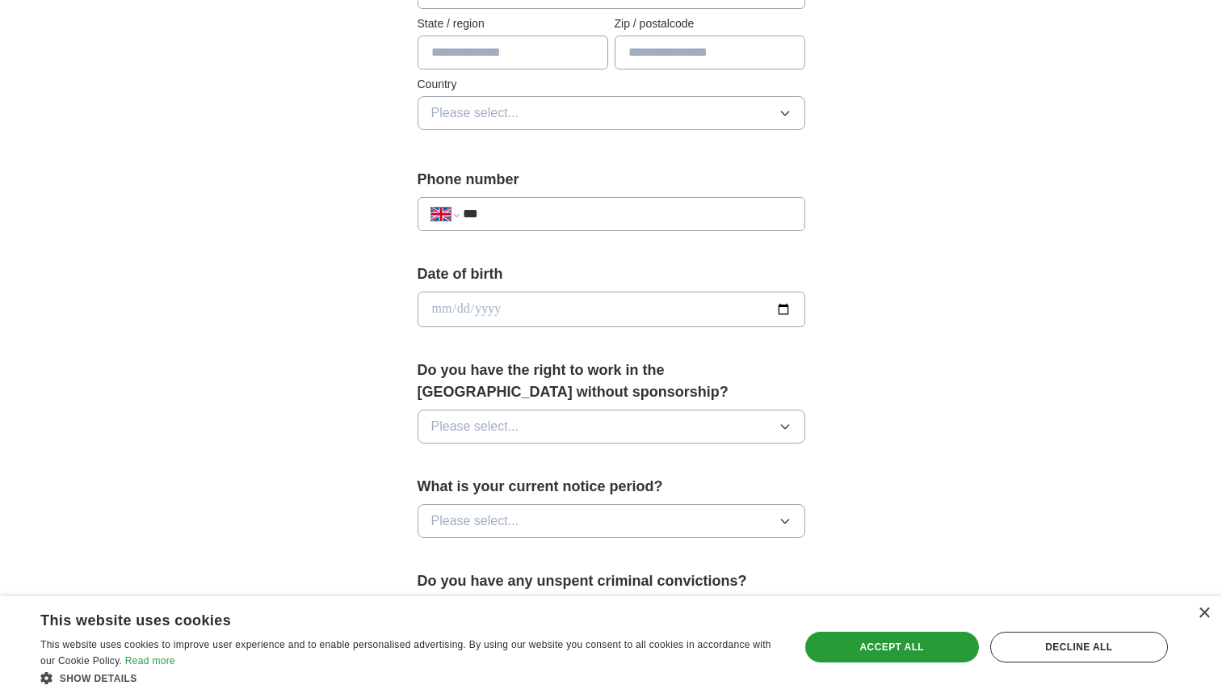
click at [576, 216] on input "***" at bounding box center [627, 213] width 328 height 19
type input "**********"
type input "*******"
type input "****"
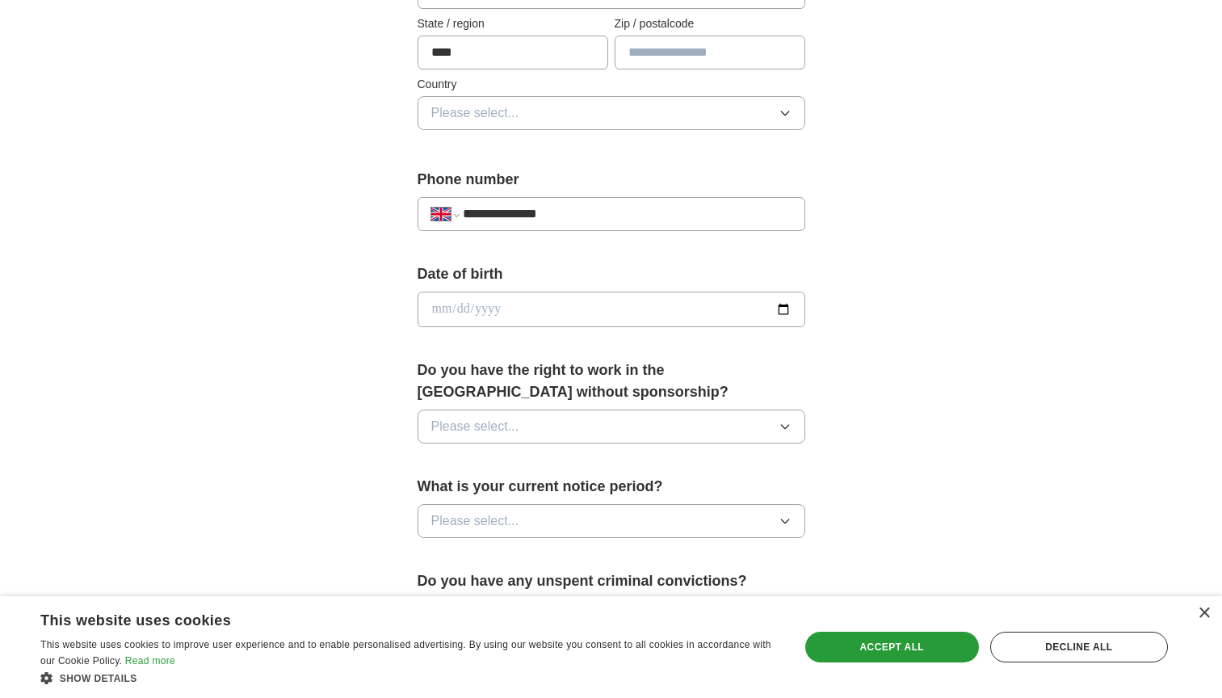
type input "*******"
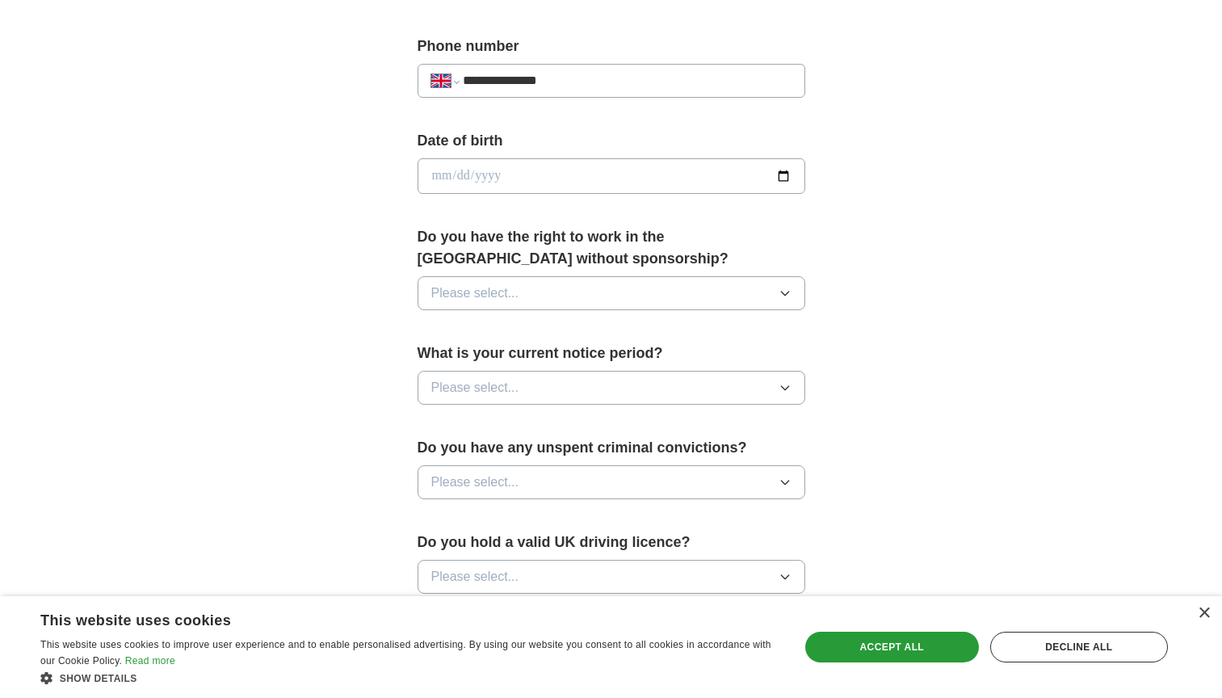
scroll to position [619, 0]
click at [587, 161] on input "date" at bounding box center [612, 175] width 388 height 36
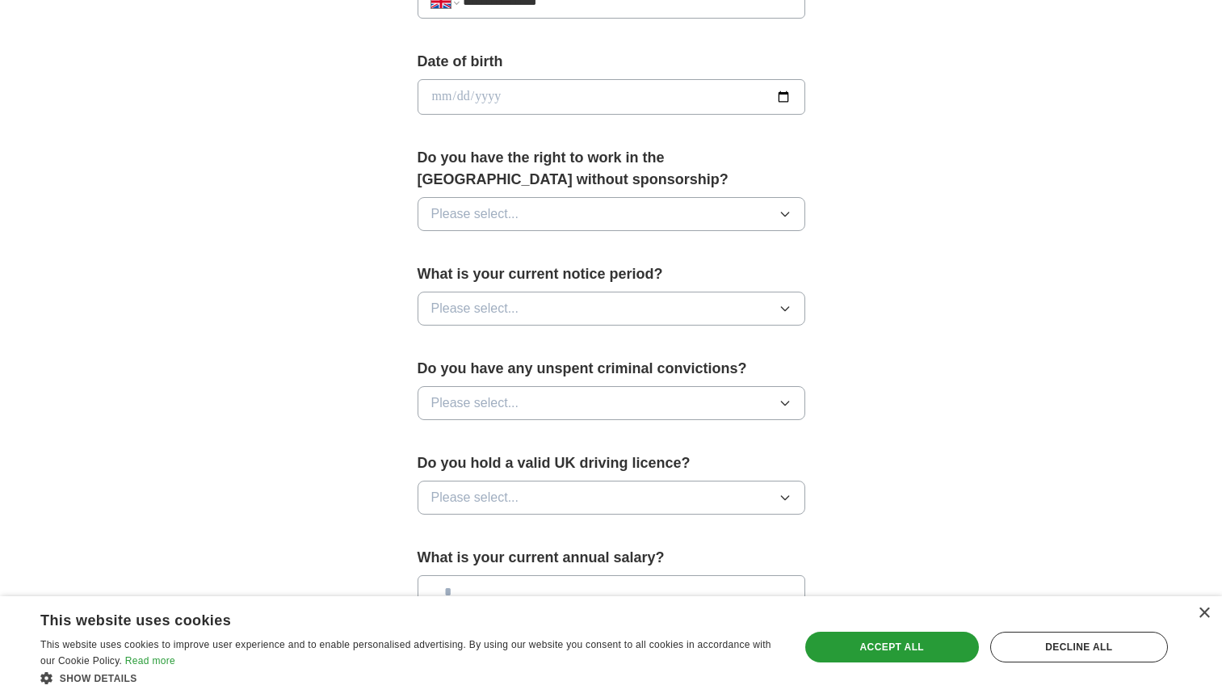
scroll to position [699, 0]
click at [534, 206] on button "Please select..." at bounding box center [612, 213] width 388 height 34
click at [511, 254] on div "Yes" at bounding box center [611, 250] width 360 height 19
click at [504, 308] on span "Please select..." at bounding box center [475, 307] width 88 height 19
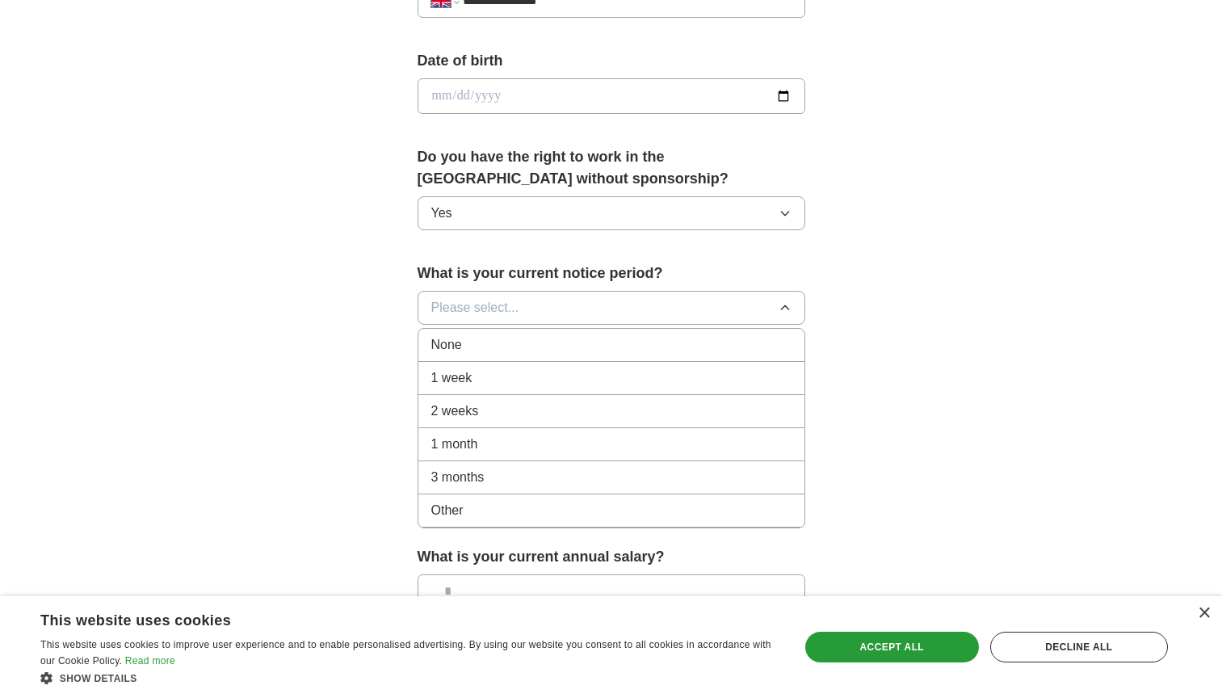
click at [488, 403] on div "2 weeks" at bounding box center [611, 410] width 360 height 19
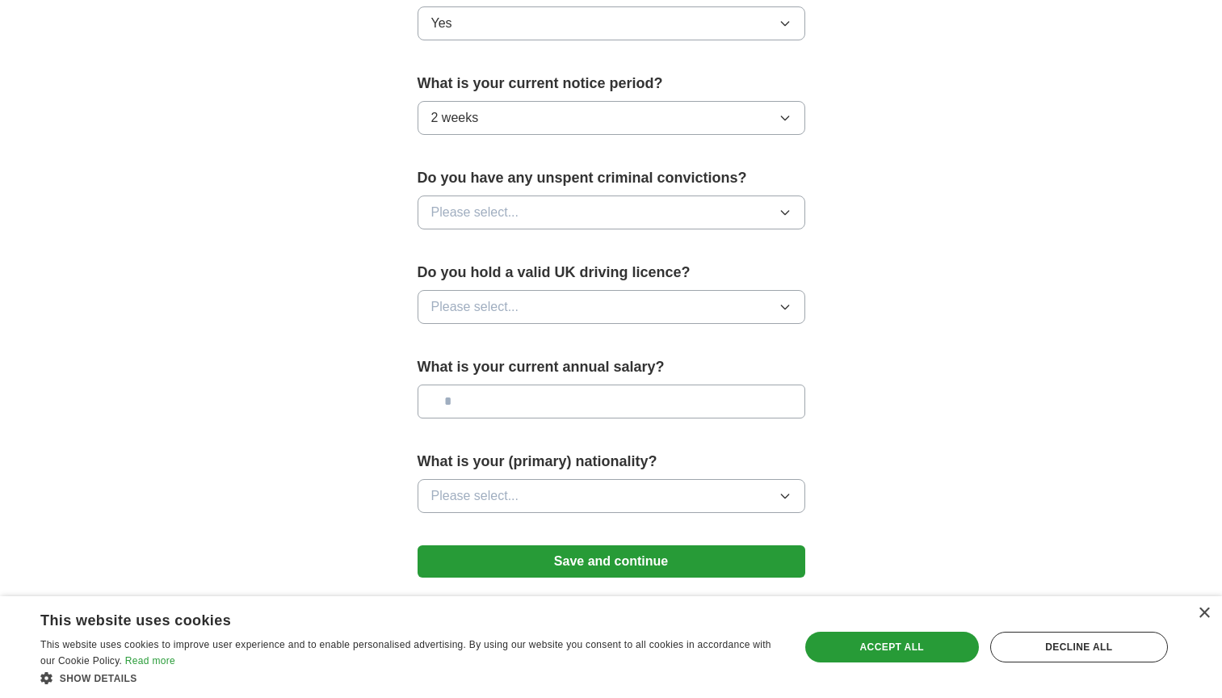
scroll to position [889, 0]
click at [502, 217] on span "Please select..." at bounding box center [475, 211] width 88 height 19
click at [470, 283] on div "No" at bounding box center [611, 281] width 360 height 19
click at [470, 311] on span "Please select..." at bounding box center [475, 305] width 88 height 19
click at [459, 346] on div "Yes" at bounding box center [611, 343] width 360 height 19
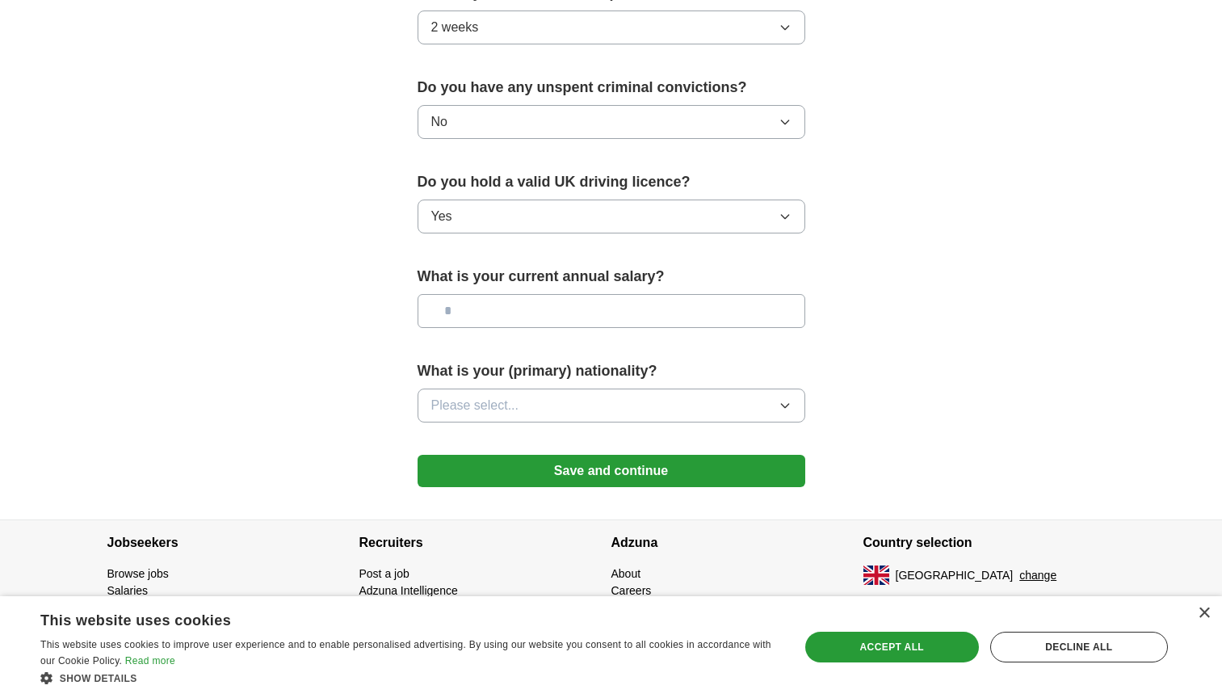
scroll to position [980, 0]
click at [493, 319] on input "text" at bounding box center [612, 310] width 388 height 34
click at [494, 403] on span "Please select..." at bounding box center [475, 404] width 88 height 19
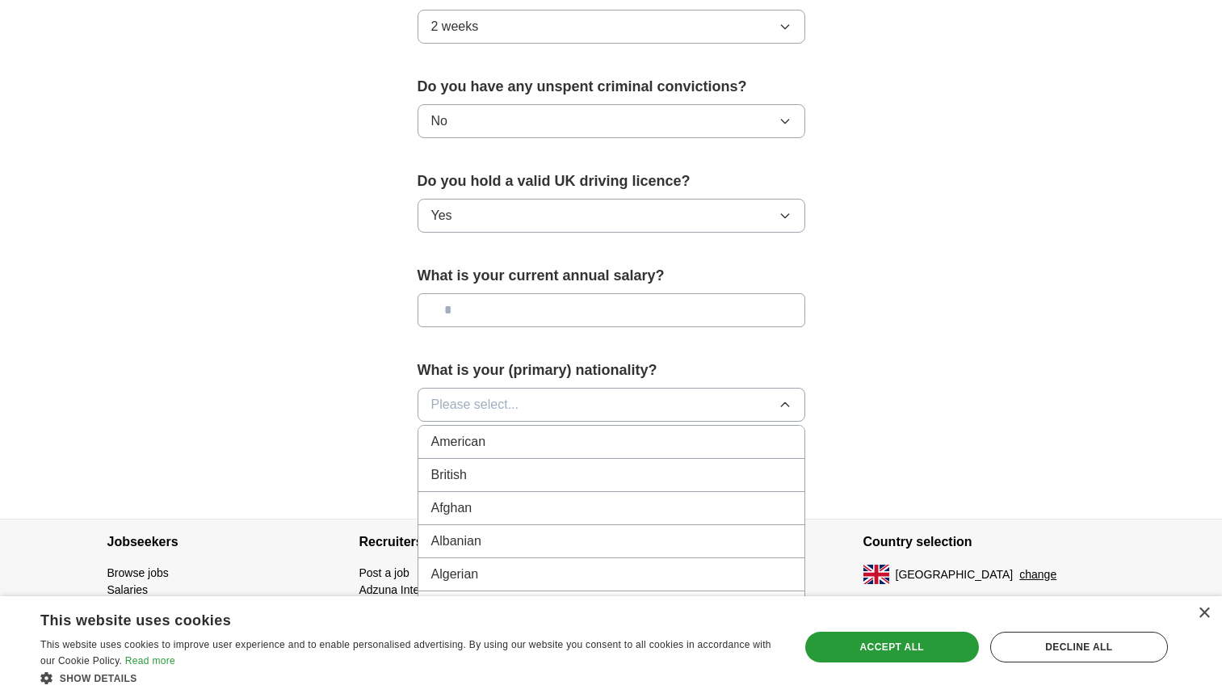
click at [488, 490] on li "British" at bounding box center [611, 475] width 386 height 33
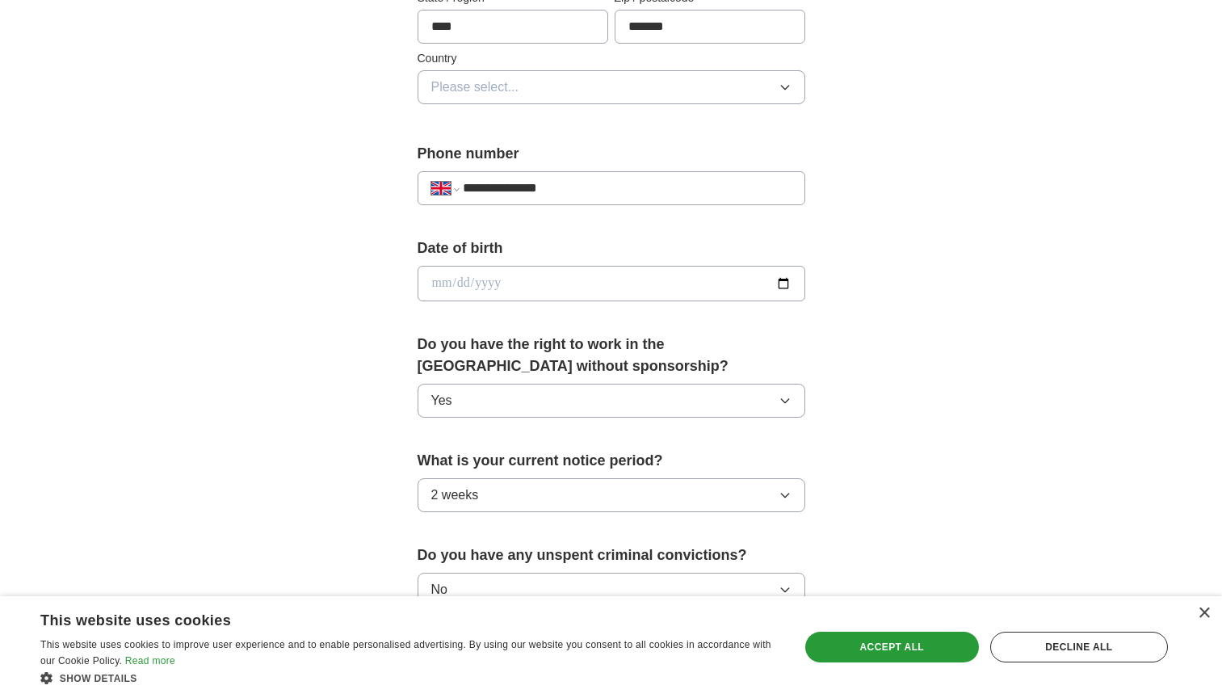
scroll to position [495, 0]
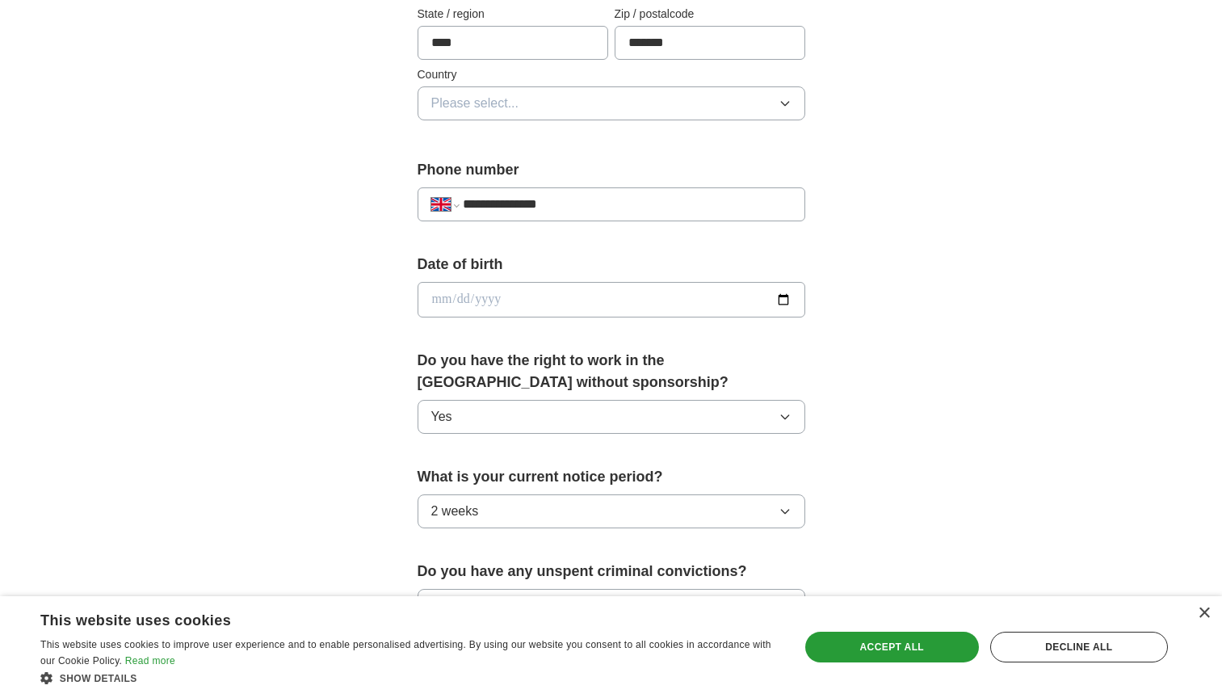
click at [792, 303] on input "date" at bounding box center [612, 300] width 388 height 36
click at [779, 296] on input "date" at bounding box center [612, 300] width 388 height 36
type input "**********"
click at [336, 325] on div "**********" at bounding box center [611, 278] width 1034 height 1449
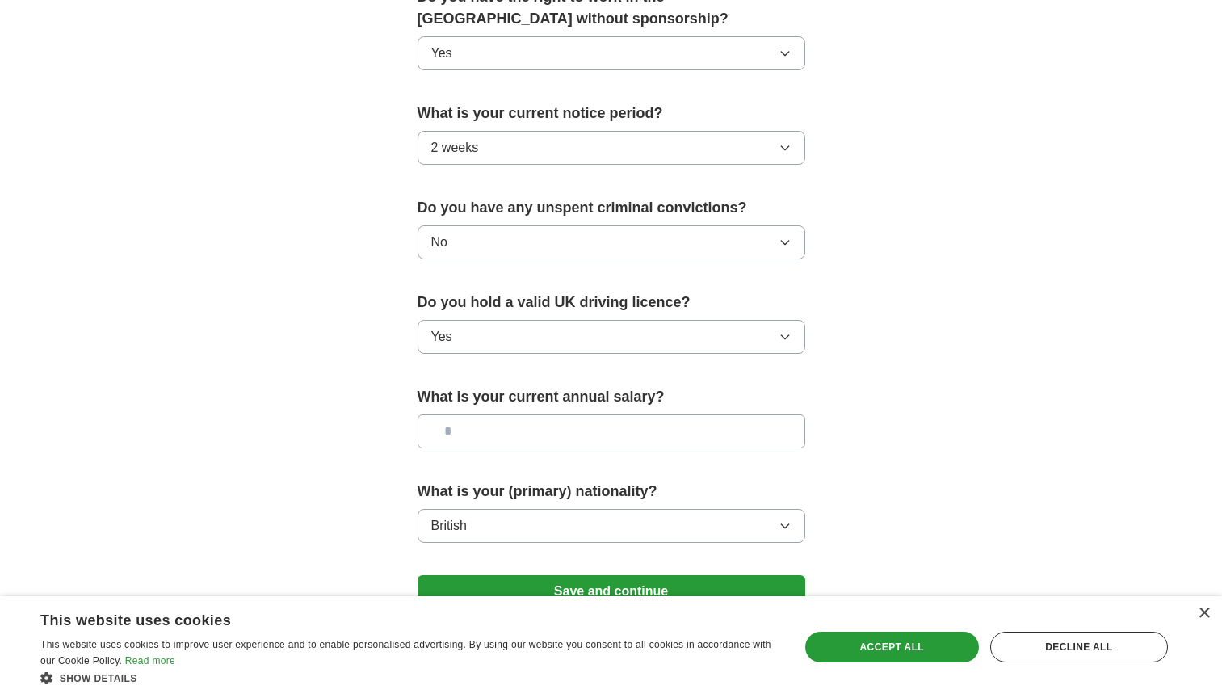
scroll to position [980, 0]
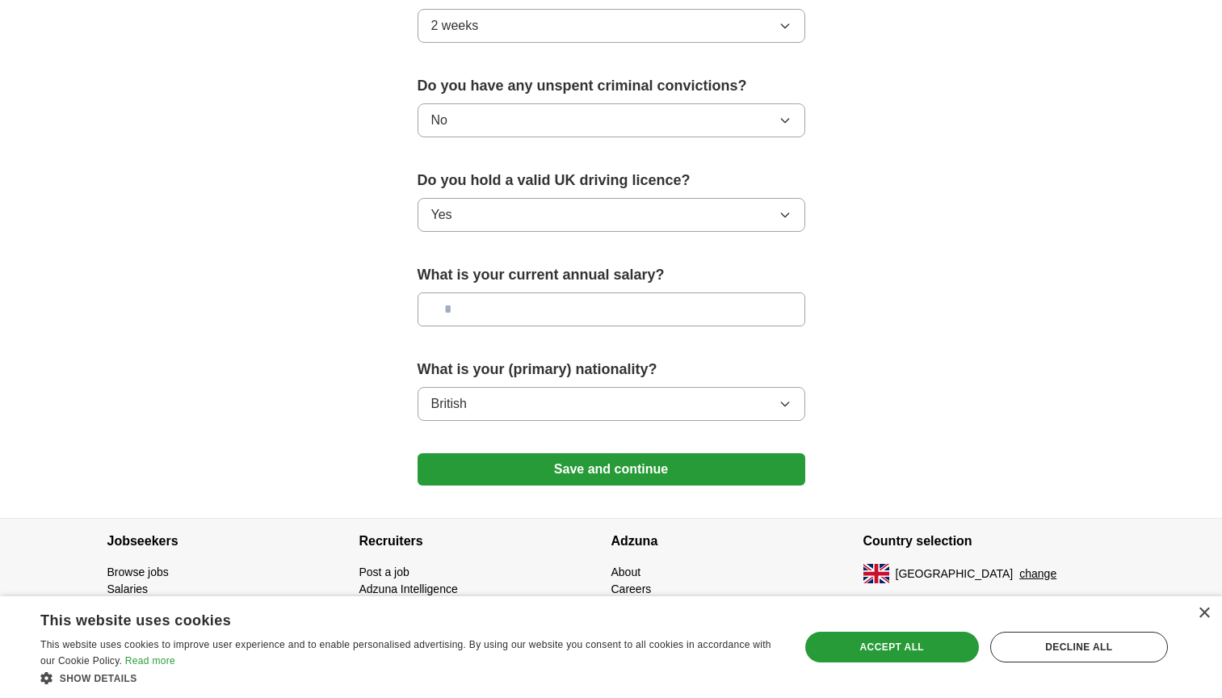
click at [478, 459] on button "Save and continue" at bounding box center [612, 469] width 388 height 32
